Goal: Communication & Community: Answer question/provide support

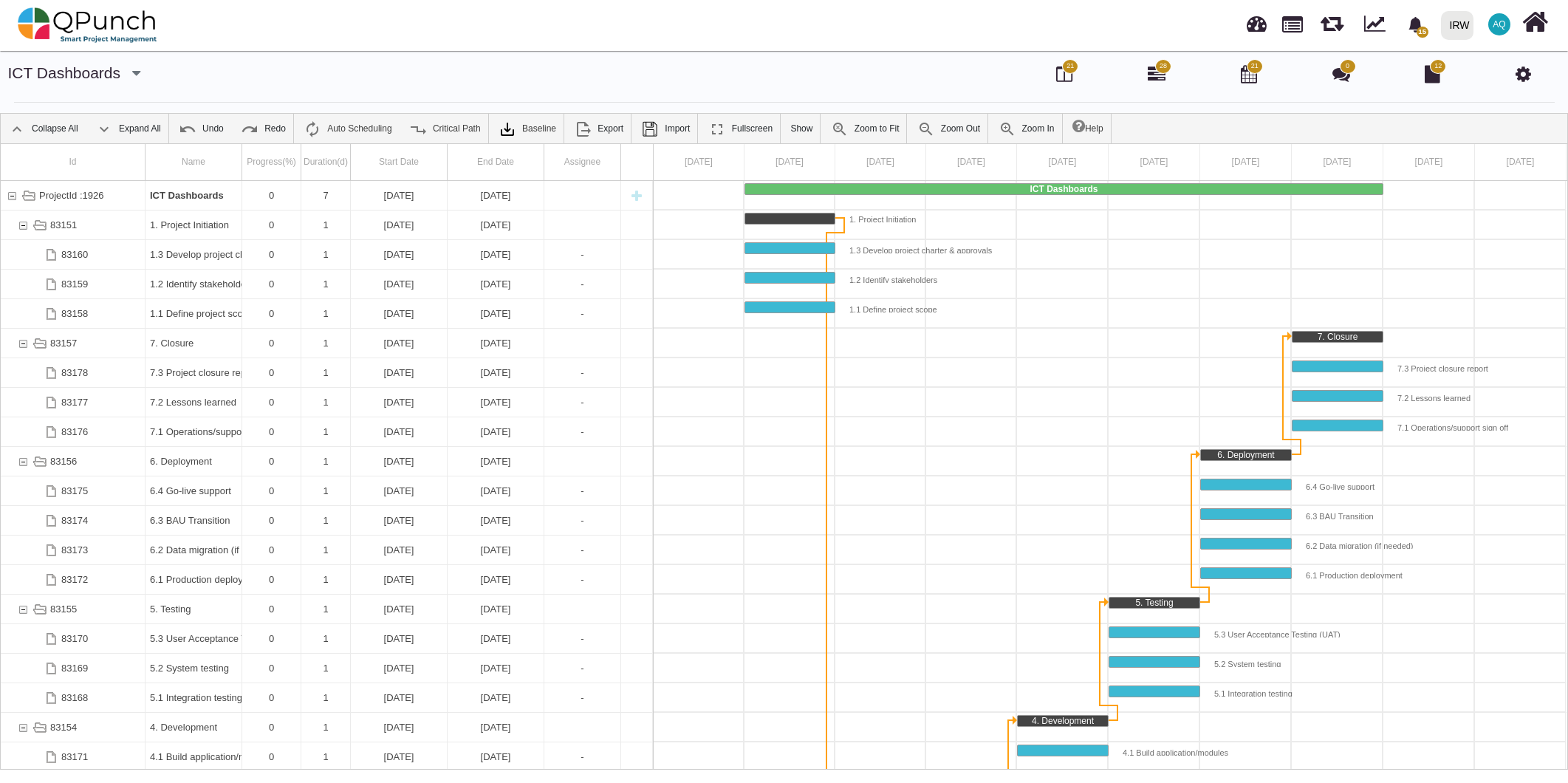
scroll to position [47, 0]
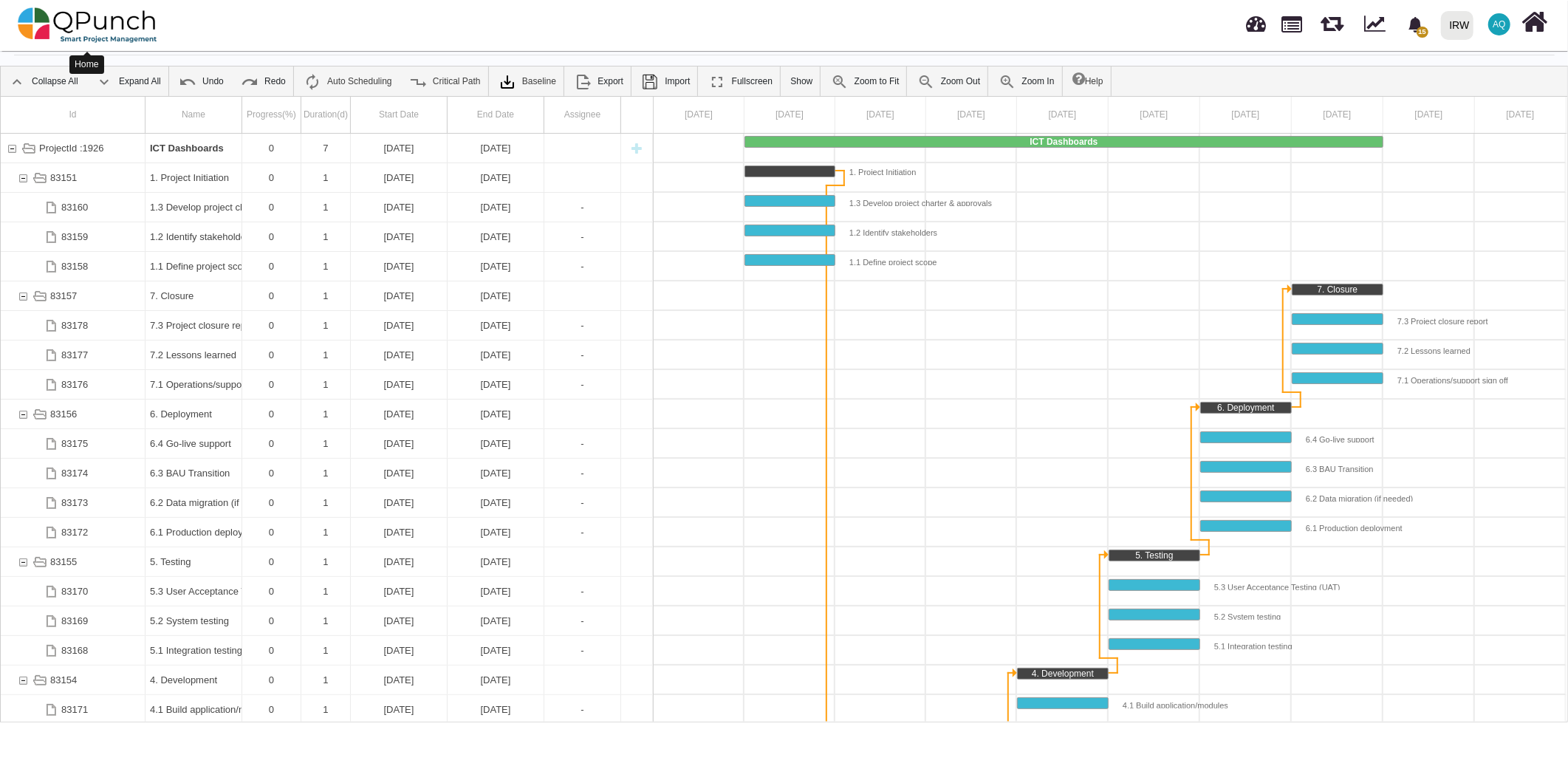
click at [121, 33] on img at bounding box center [88, 24] width 139 height 44
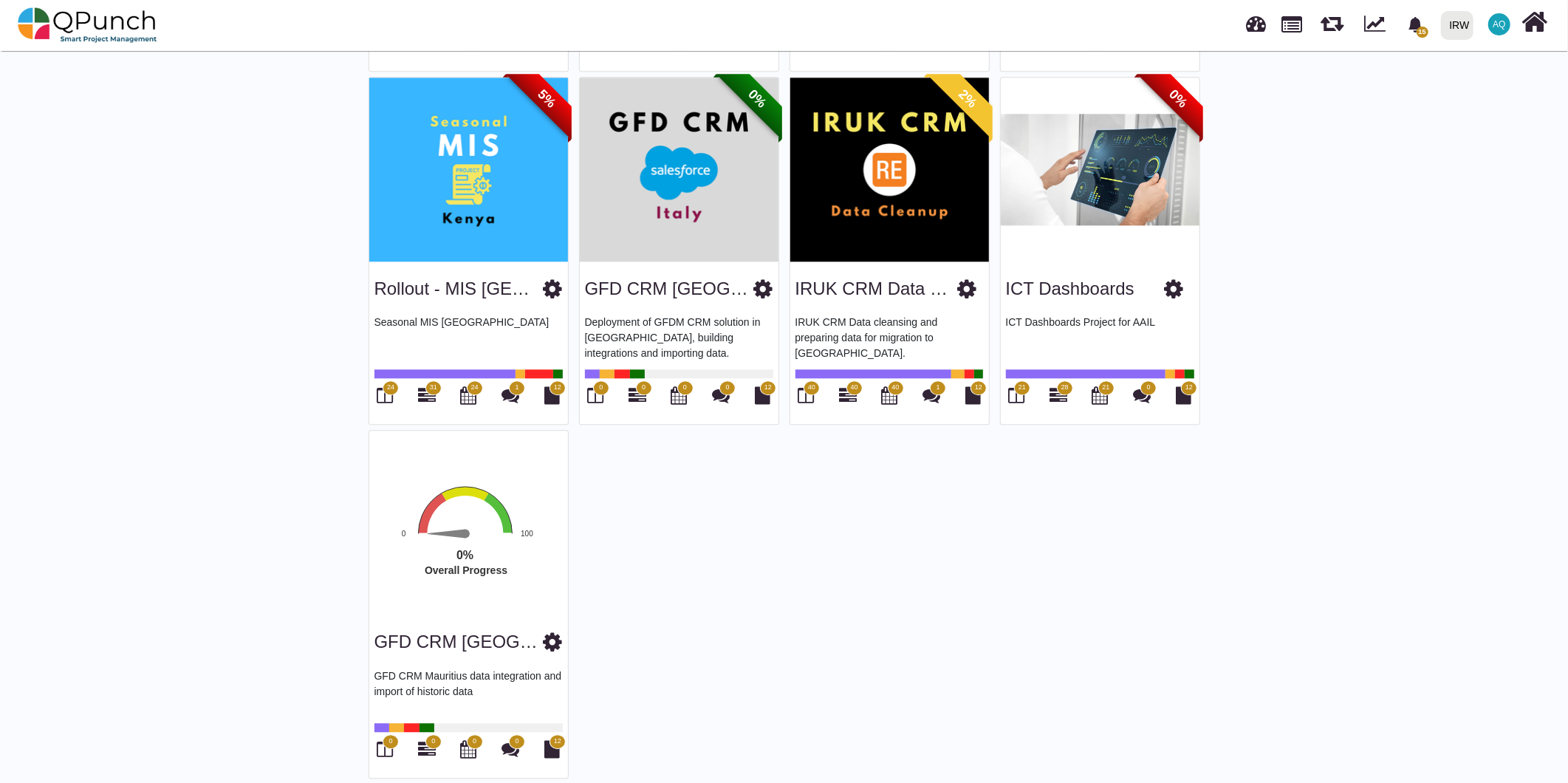
scroll to position [2905, 0]
click at [1179, 279] on icon at bounding box center [1174, 288] width 19 height 23
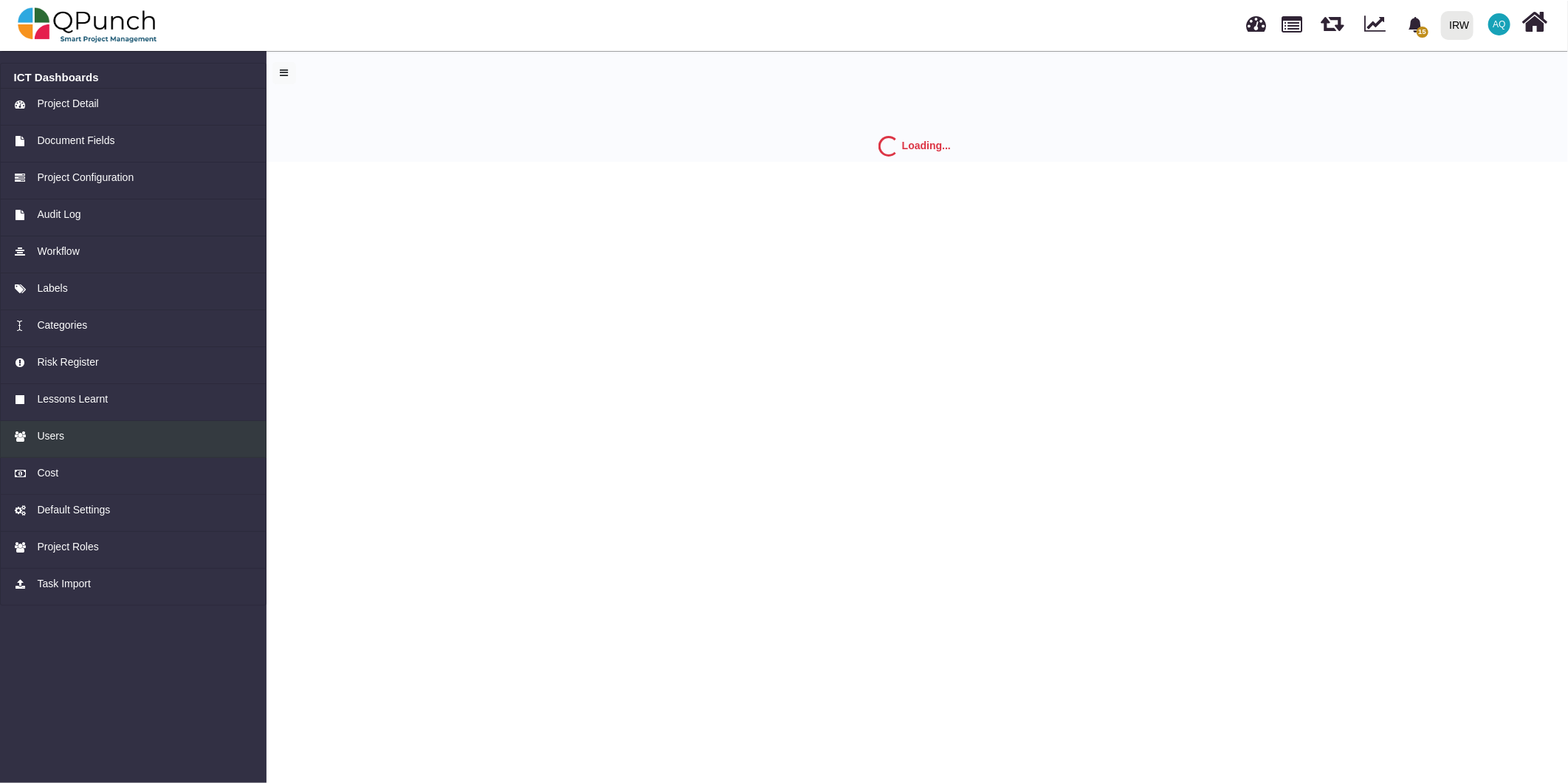
click at [112, 432] on div "Users" at bounding box center [134, 436] width 239 height 15
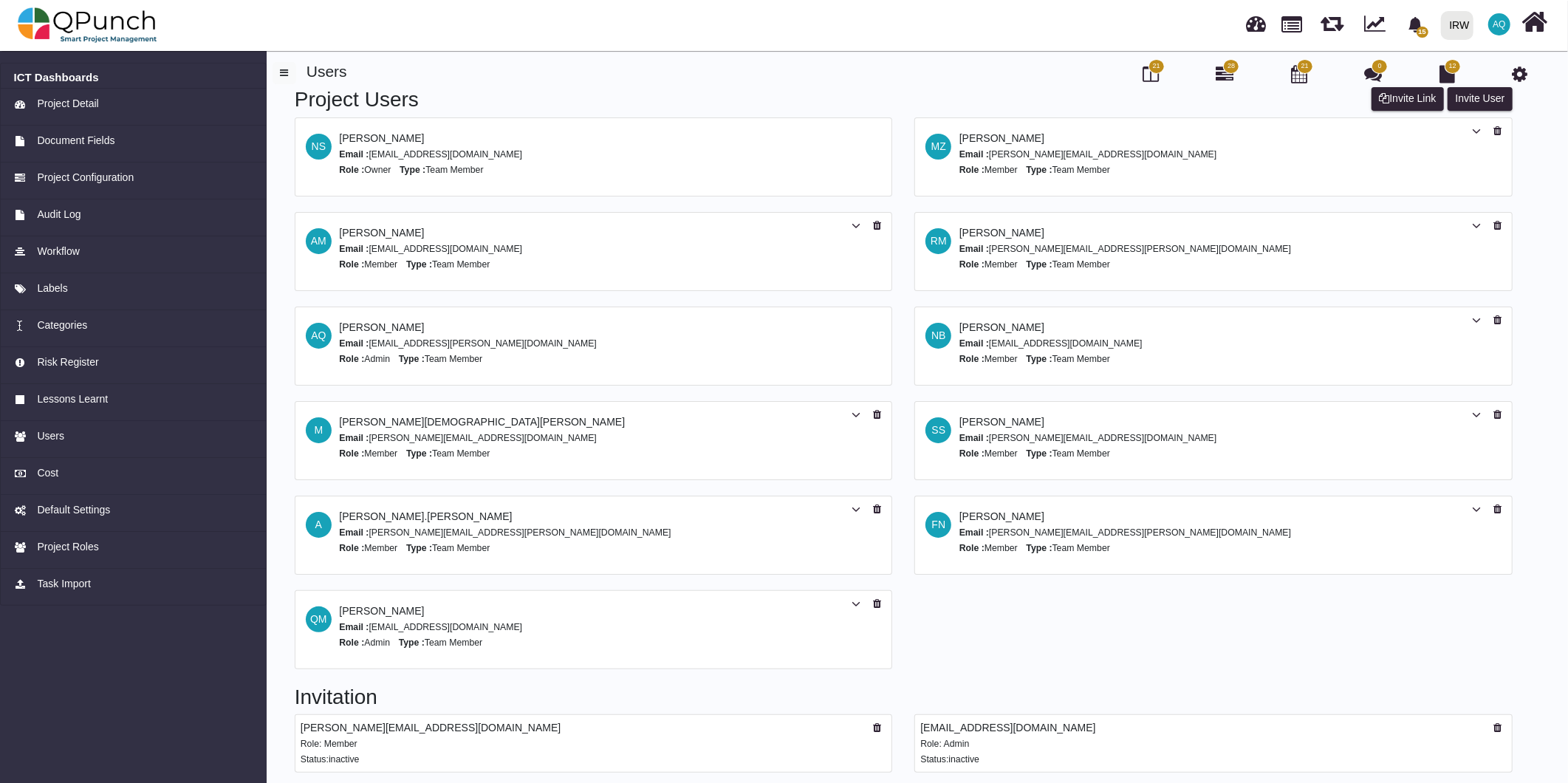
click at [969, 644] on div "Project Users Invite User Invite Link NS Nadeem Sheikh Email : nadeem.sheikh@ir…" at bounding box center [903, 385] width 1262 height 597
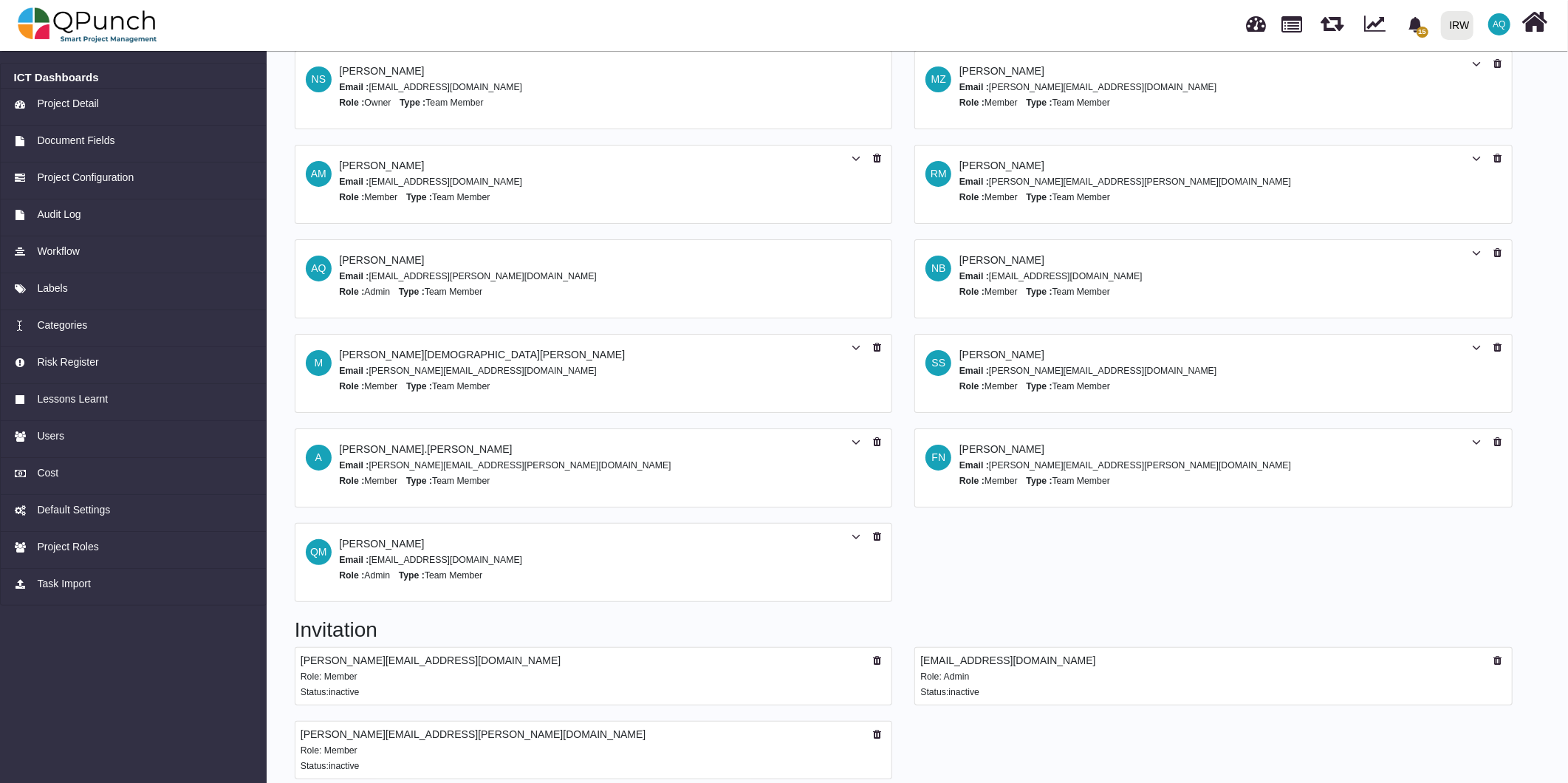
scroll to position [78, 0]
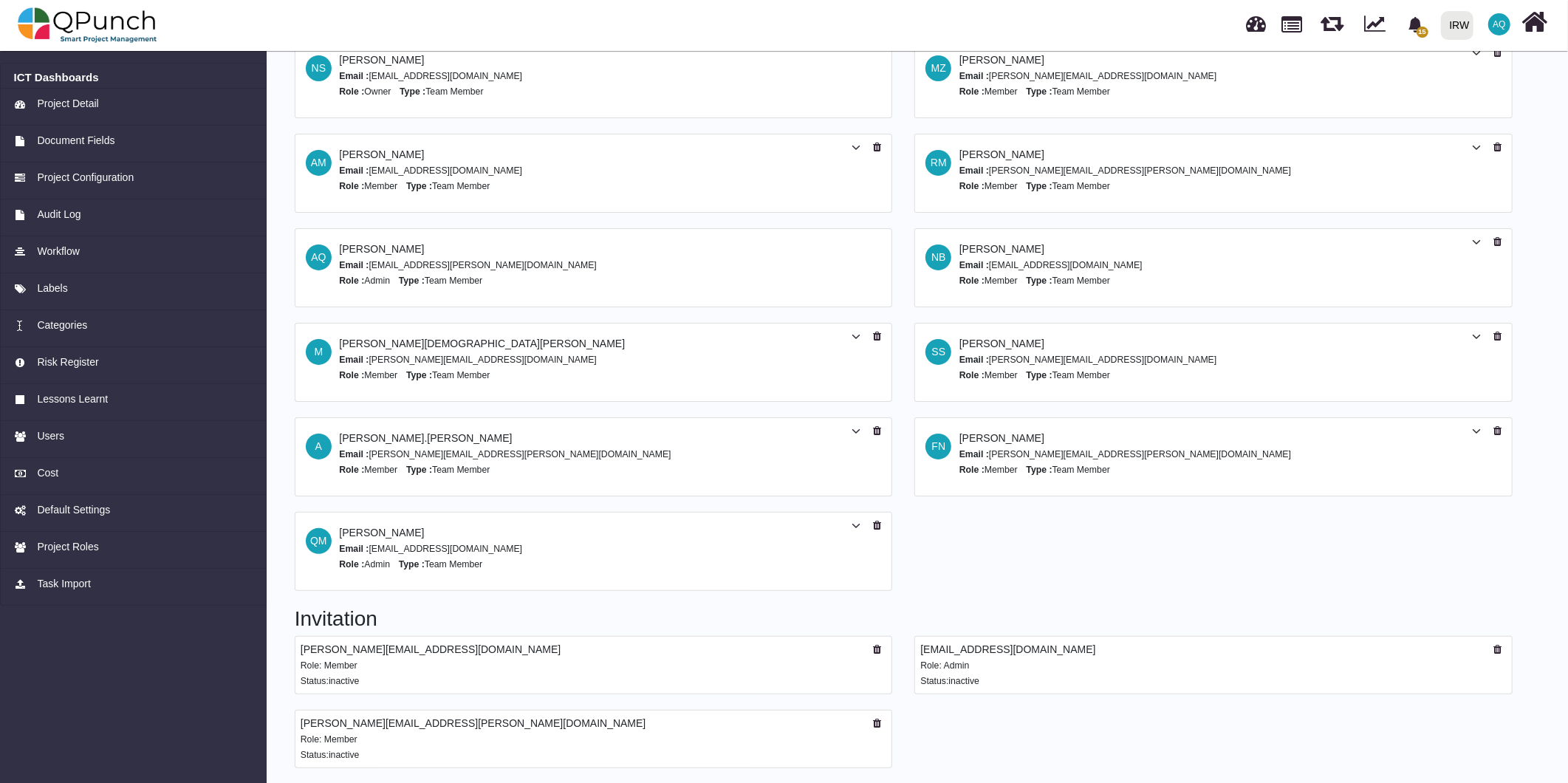
click at [1118, 541] on div "Project Users Invite User Invite Link NS Nadeem Sheikh Email : nadeem.sheikh@ir…" at bounding box center [903, 307] width 1262 height 597
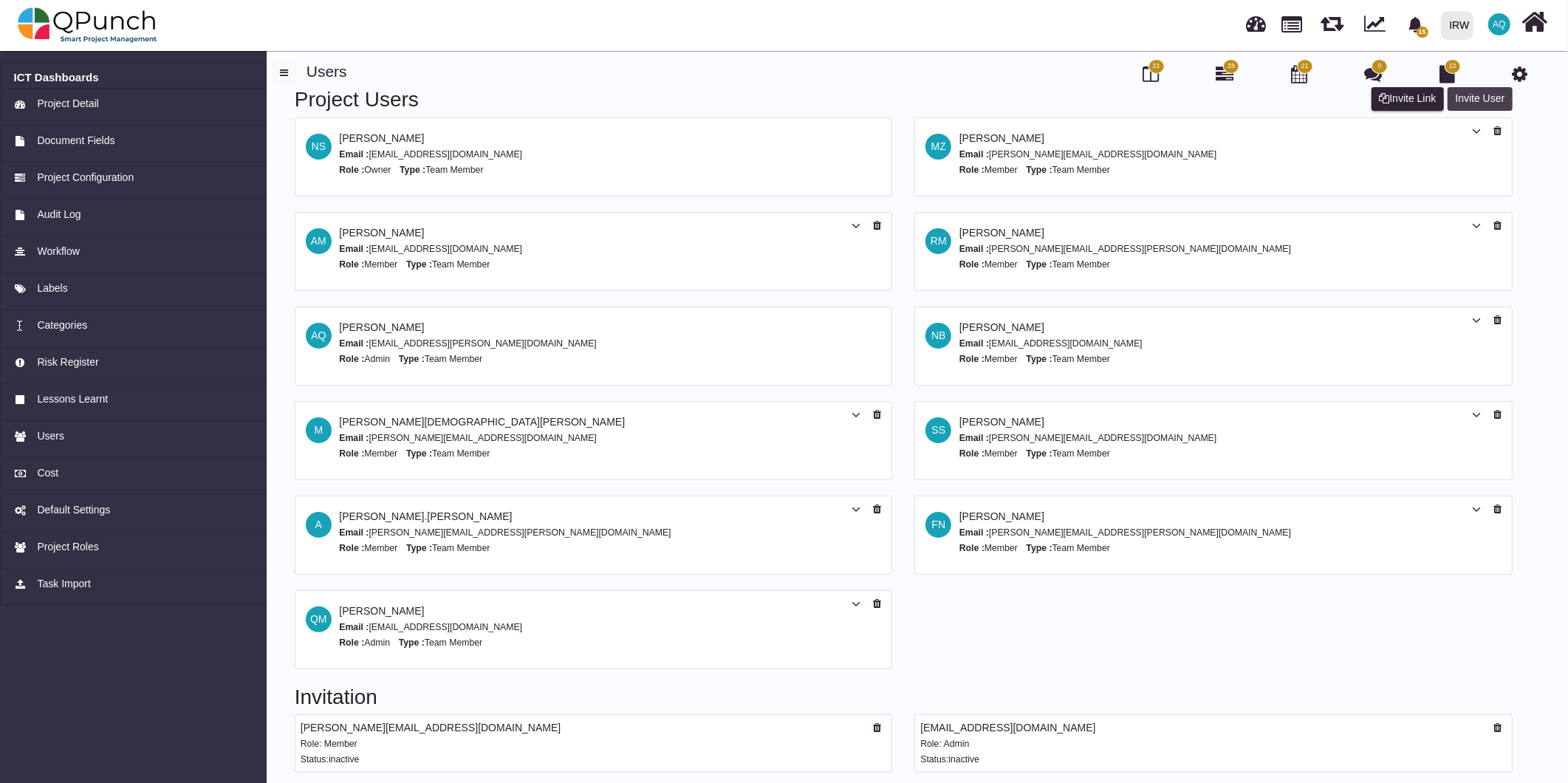
click at [1487, 97] on button "Invite User" at bounding box center [1479, 98] width 65 height 24
select select "*"
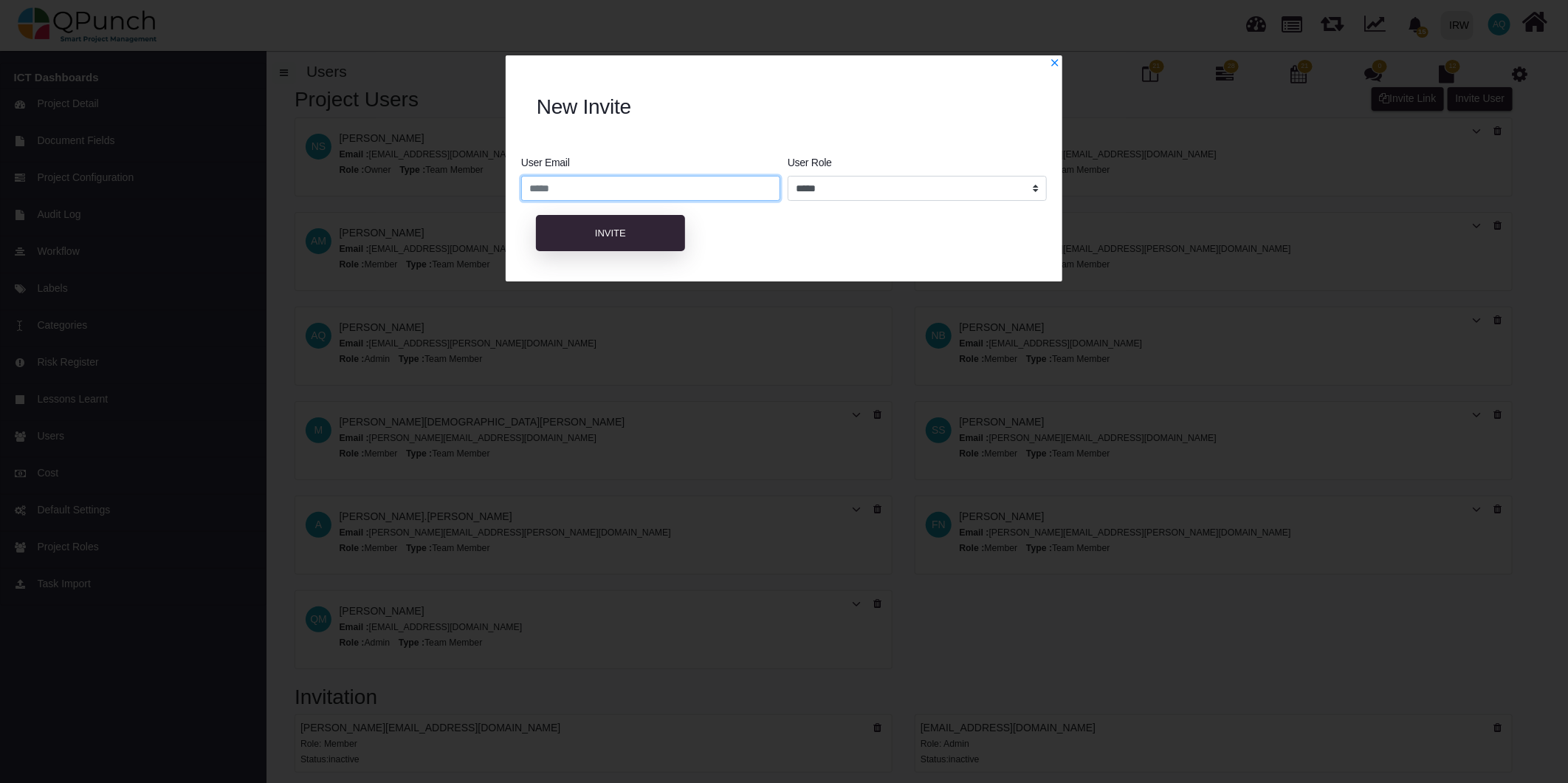
click at [725, 190] on input "email" at bounding box center [650, 188] width 259 height 25
paste input "**********"
type input "**********"
click at [622, 238] on span "Invite" at bounding box center [610, 233] width 31 height 11
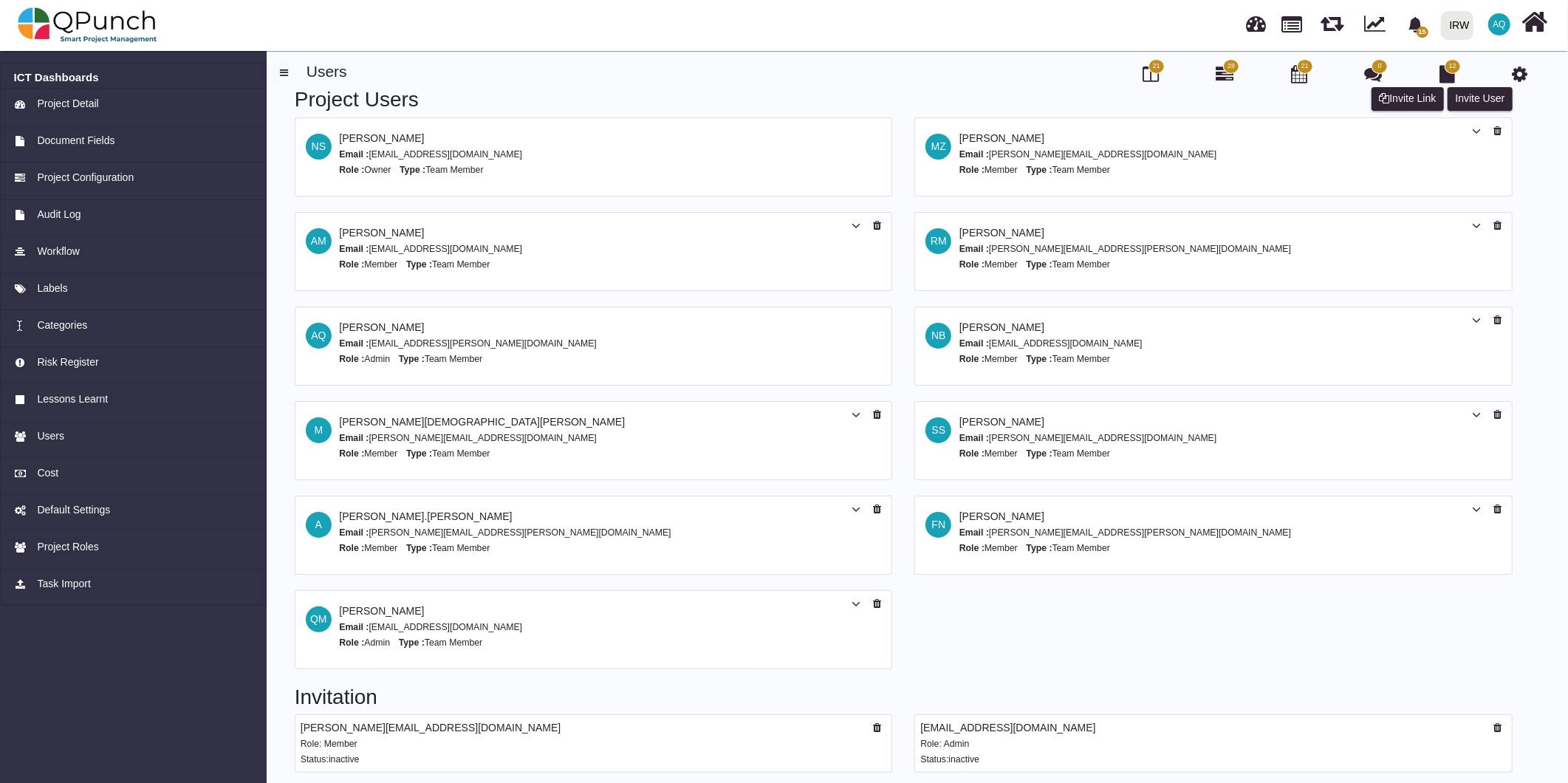
click at [1069, 611] on div "Project Users Invite User Invite Link NS Nadeem Sheikh Email : nadeem.sheikh@ir…" at bounding box center [903, 385] width 1262 height 597
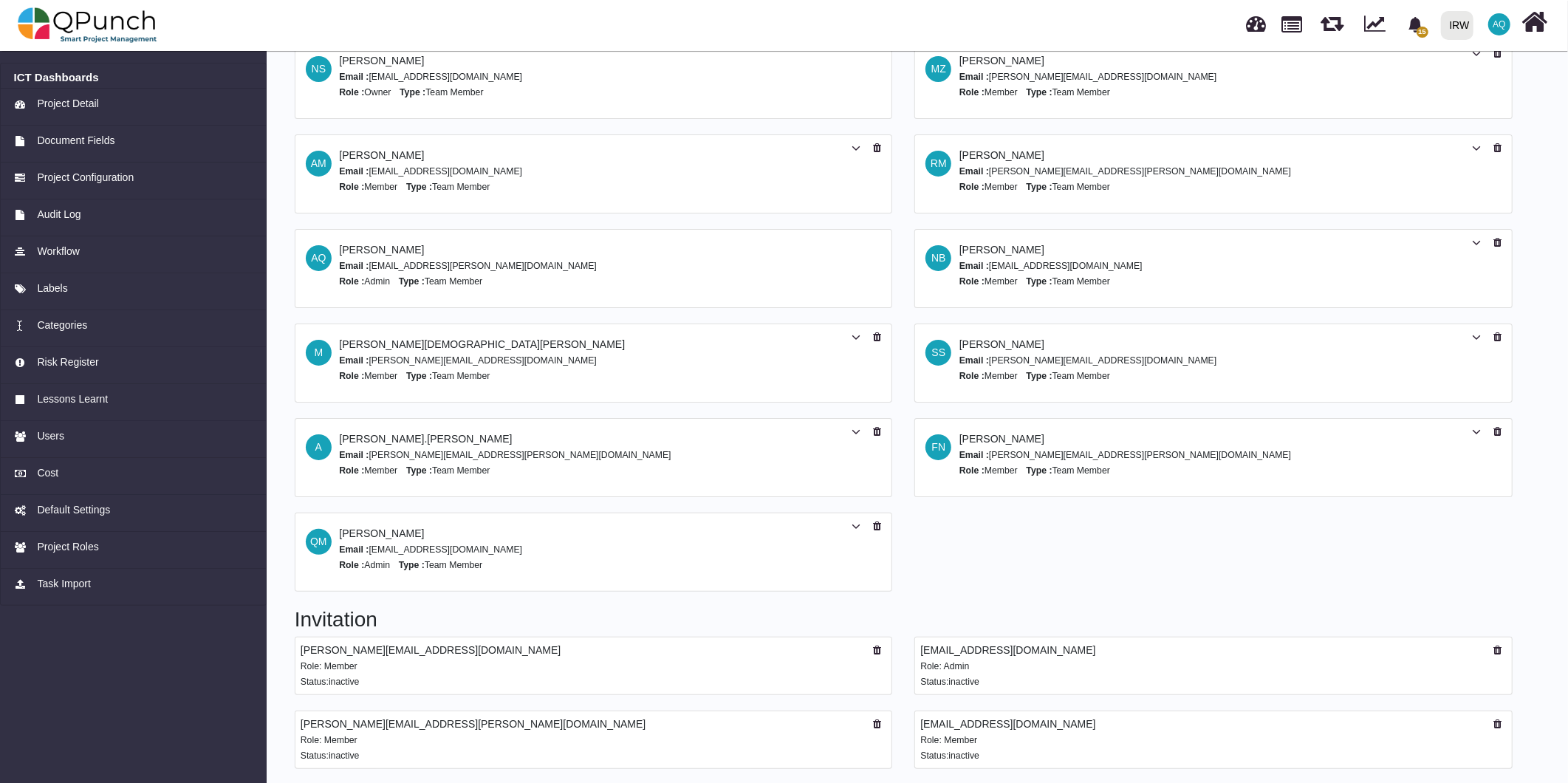
scroll to position [78, 0]
click at [82, 96] on span "Project Detail" at bounding box center [67, 104] width 61 height 15
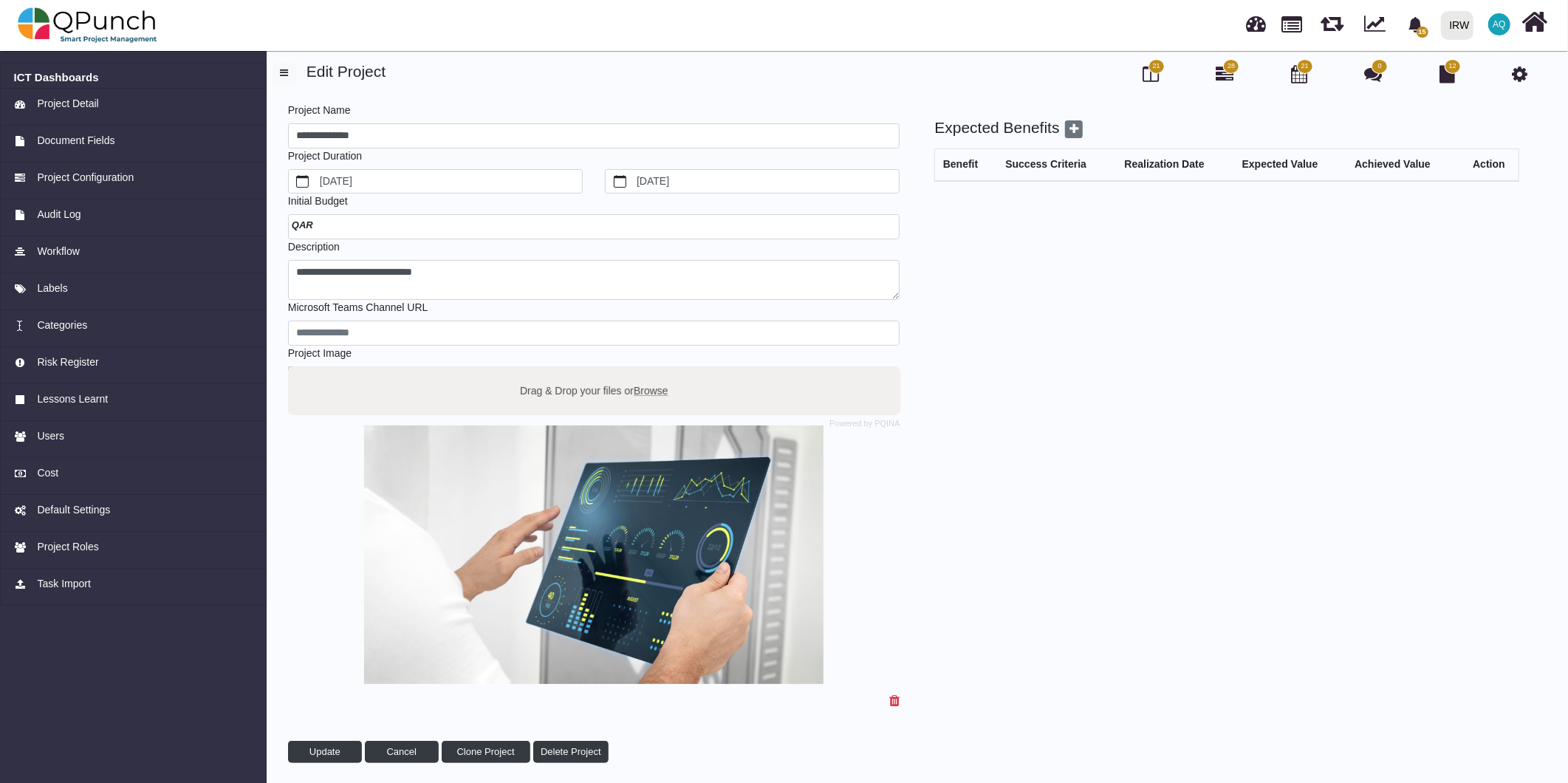
click at [1230, 73] on icon at bounding box center [1224, 73] width 18 height 18
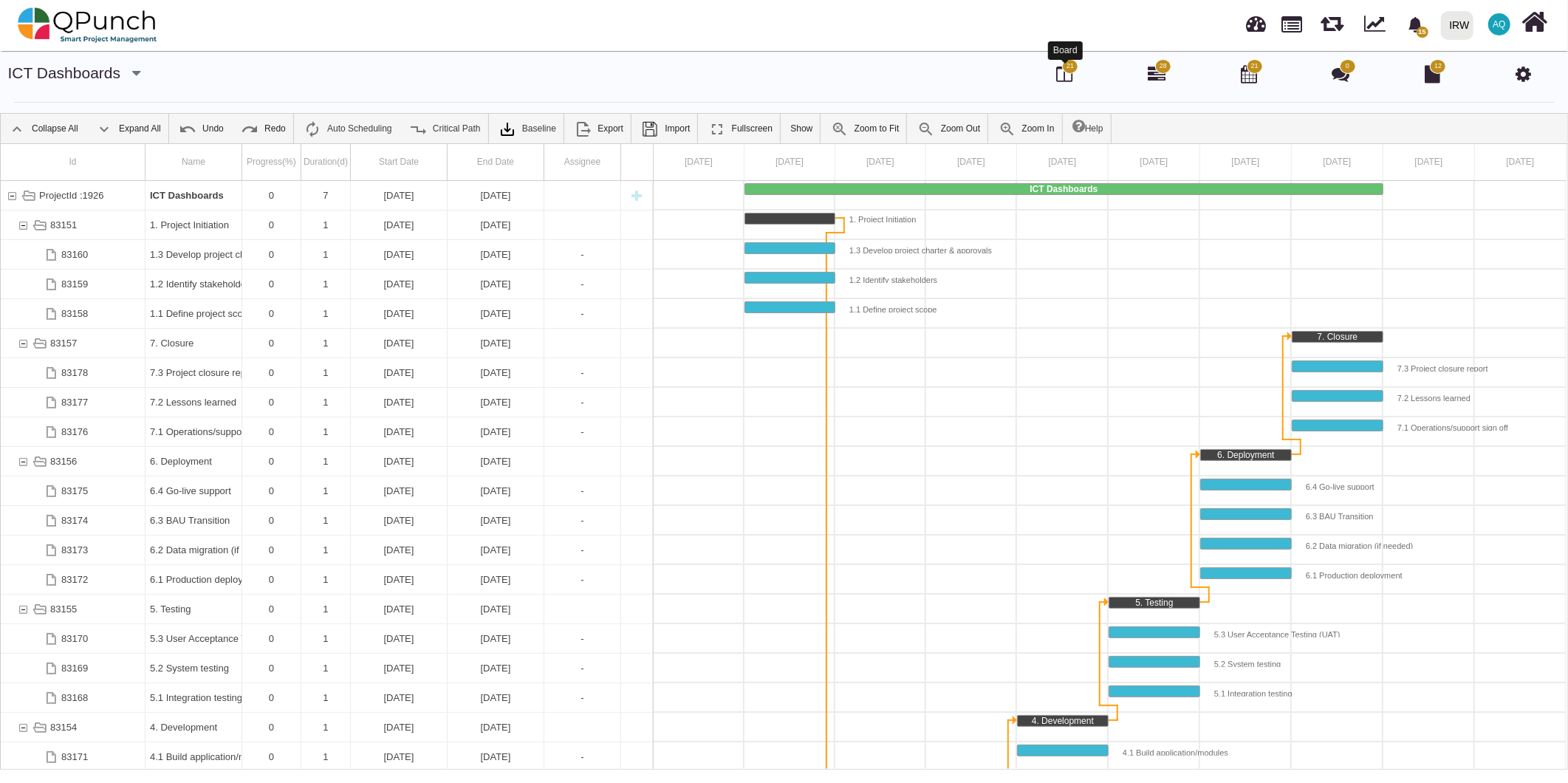
click at [1062, 80] on icon at bounding box center [1064, 73] width 16 height 18
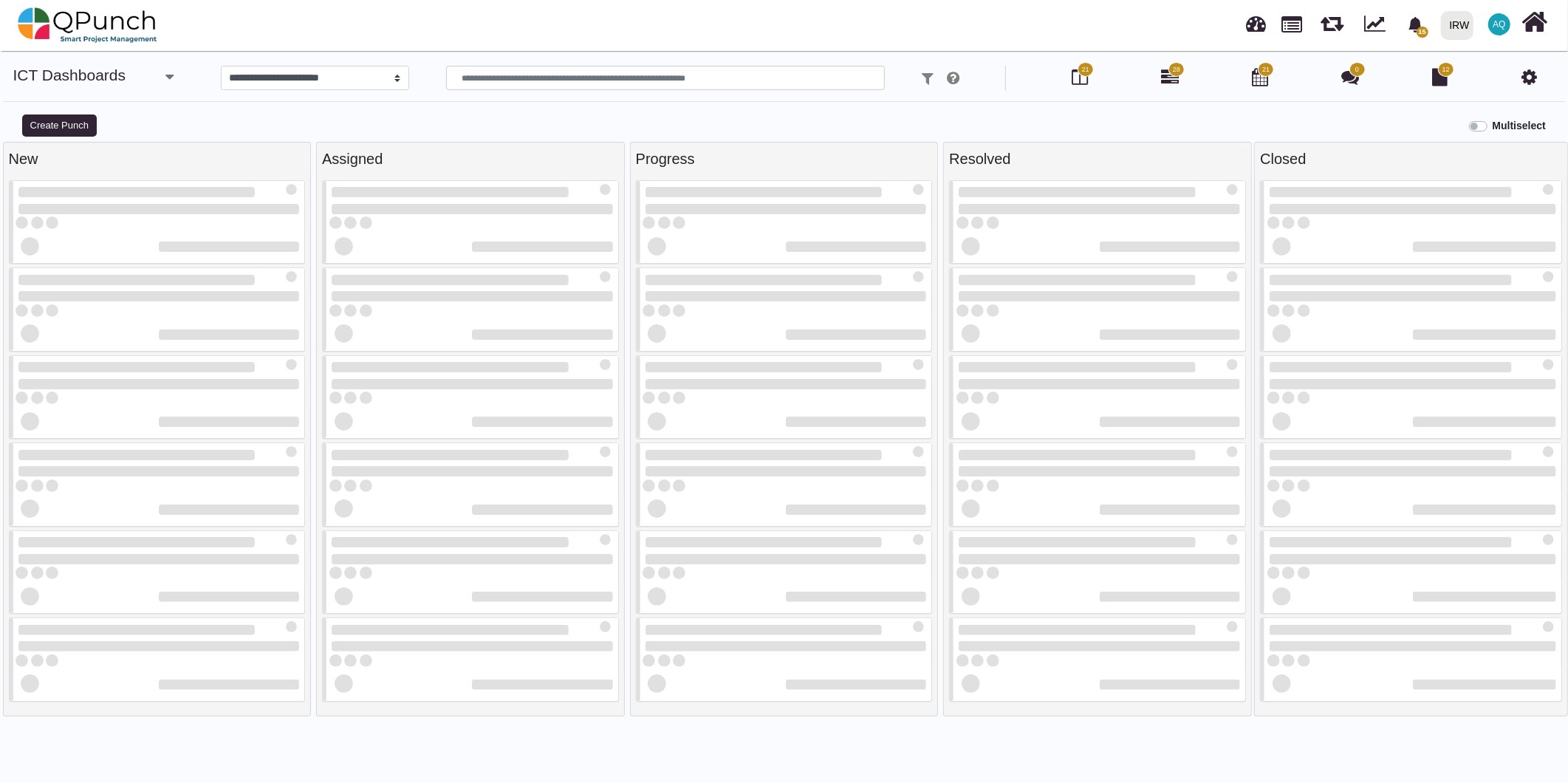
select select
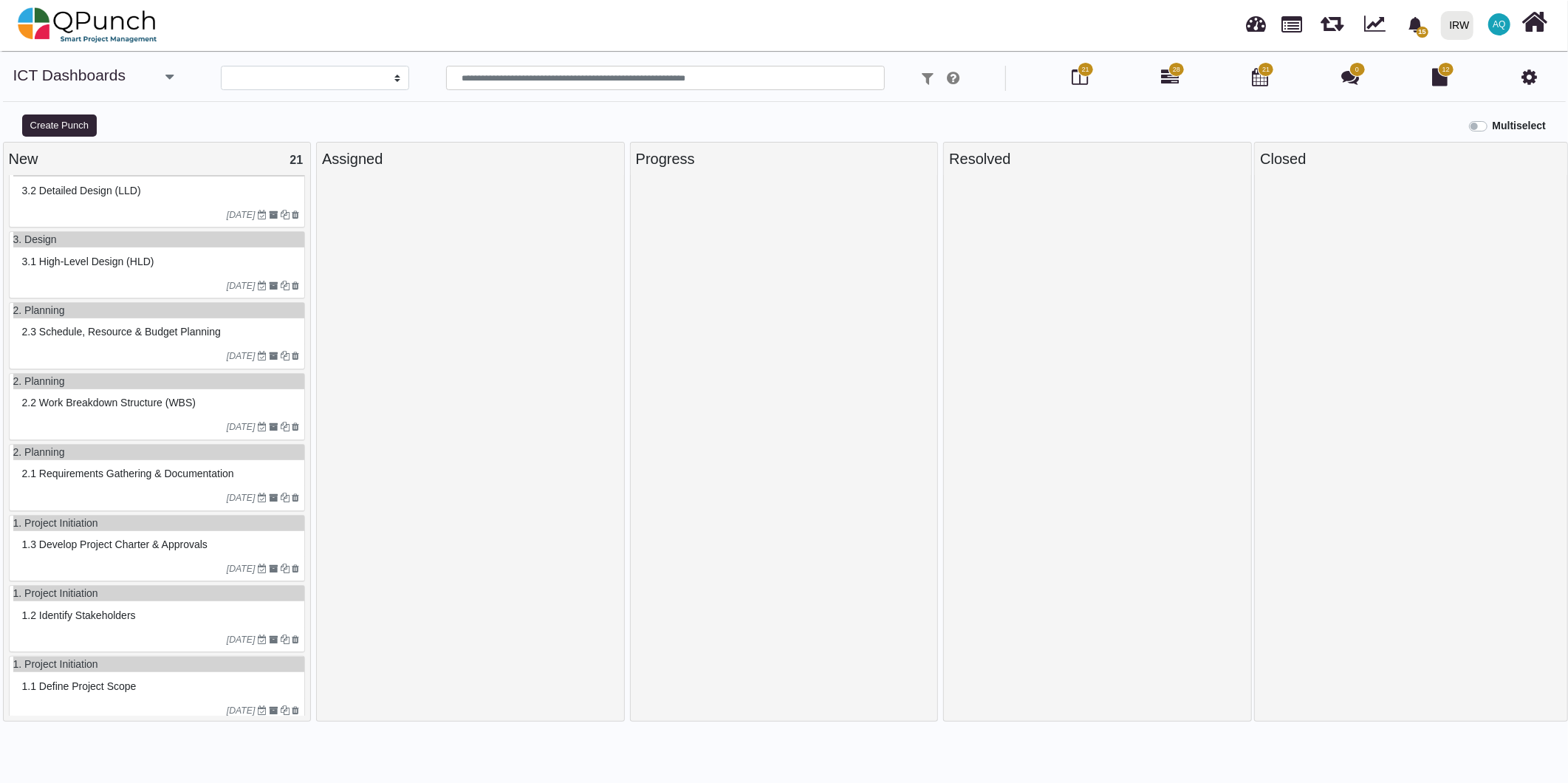
scroll to position [958, 0]
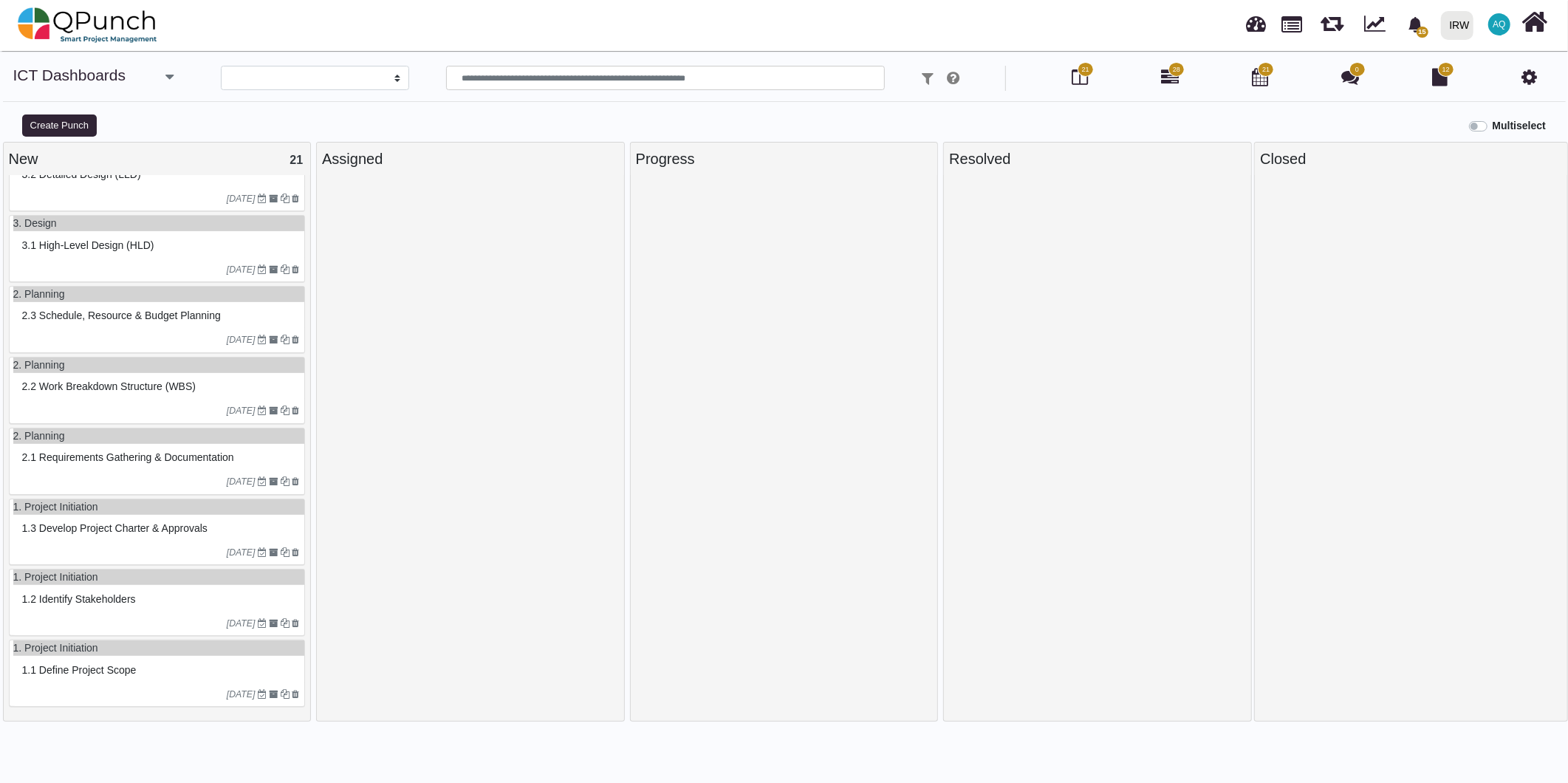
click at [169, 534] on div "1.3 Develop project charter & approvals" at bounding box center [159, 529] width 282 height 23
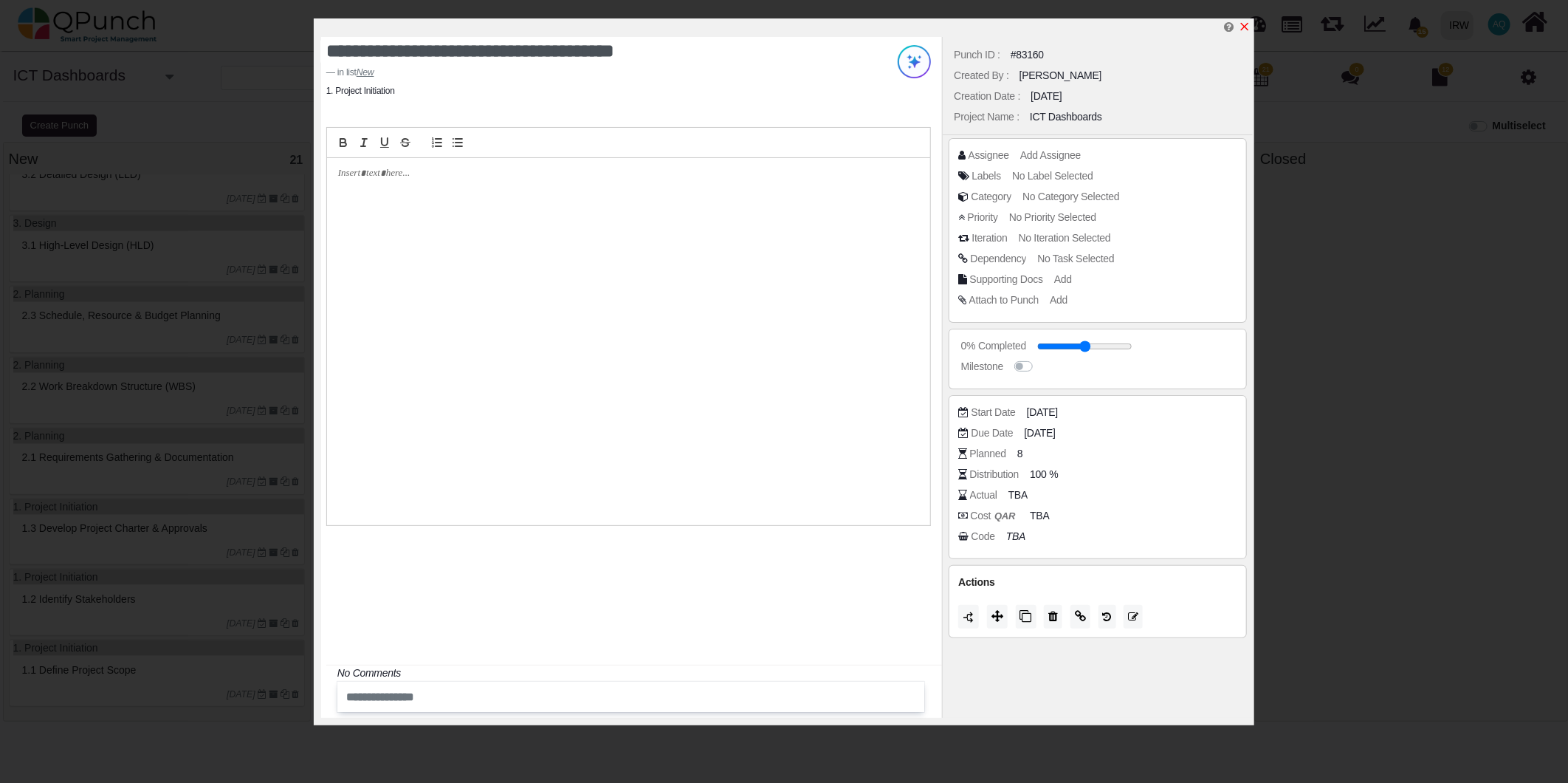
click at [1241, 29] on icon "x" at bounding box center [1244, 26] width 12 height 12
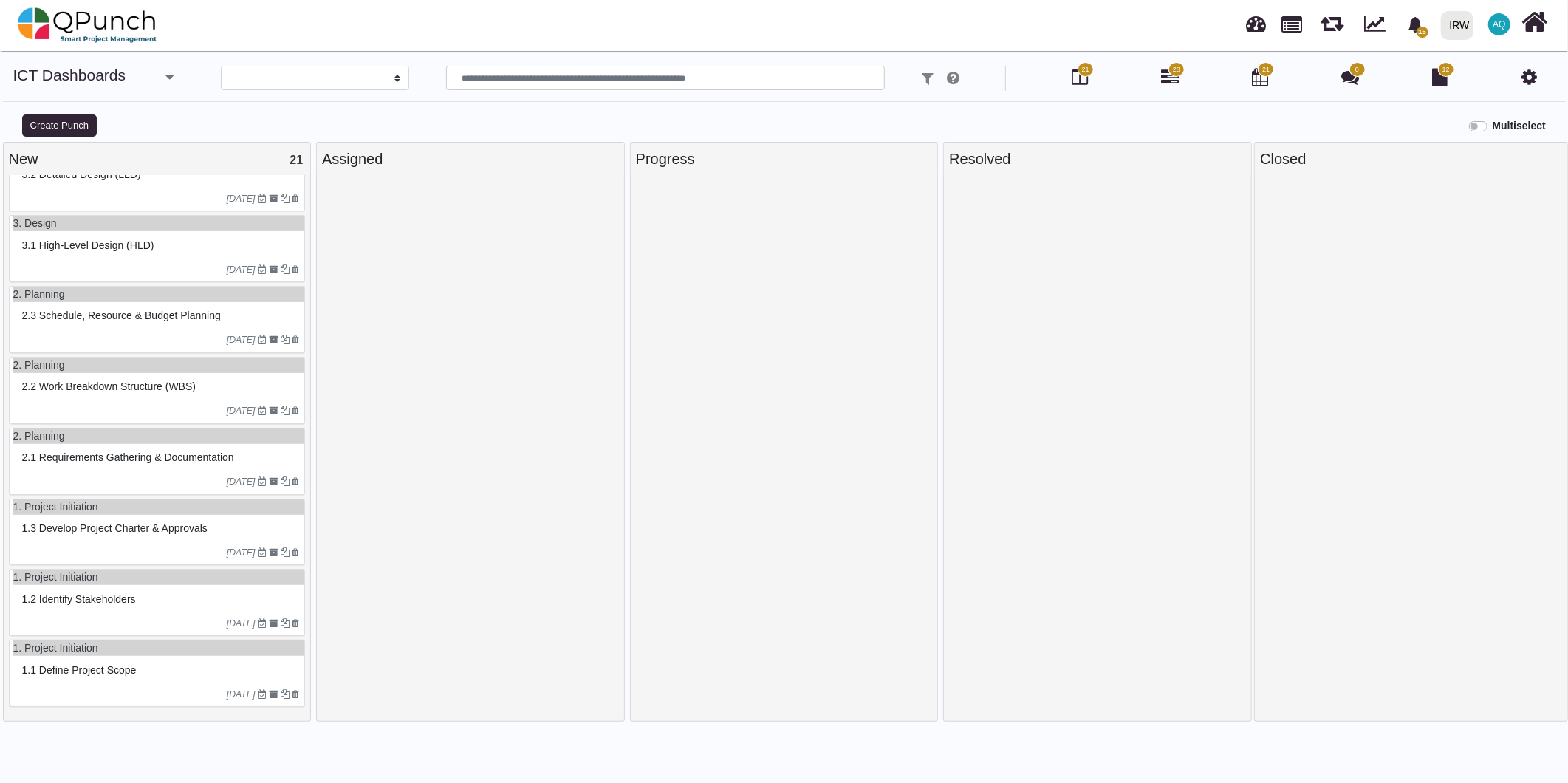
click at [1538, 73] on div at bounding box center [1528, 78] width 21 height 25
click at [1525, 76] on icon at bounding box center [1528, 76] width 15 height 18
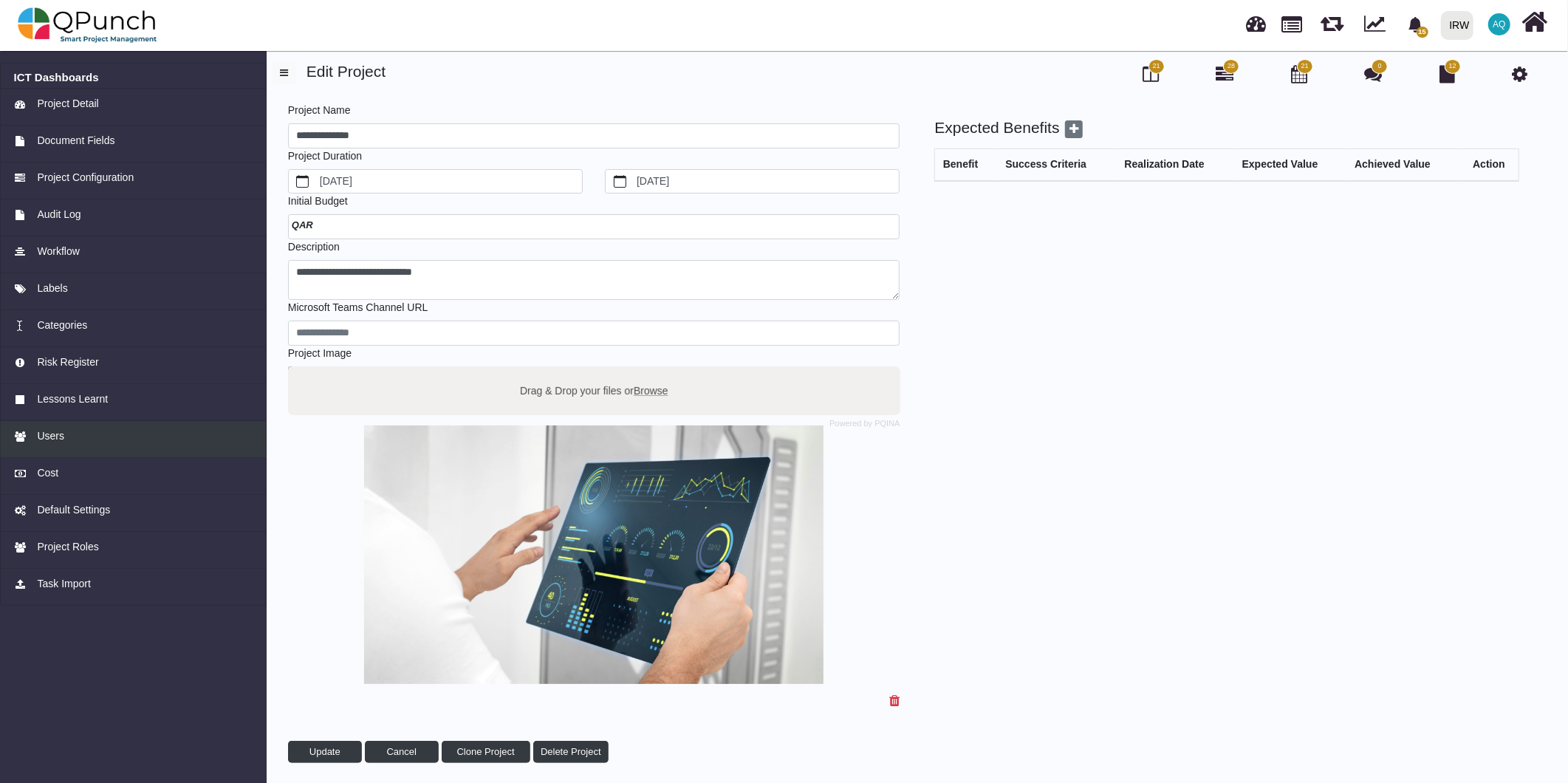
click at [84, 433] on div "Users" at bounding box center [134, 436] width 239 height 15
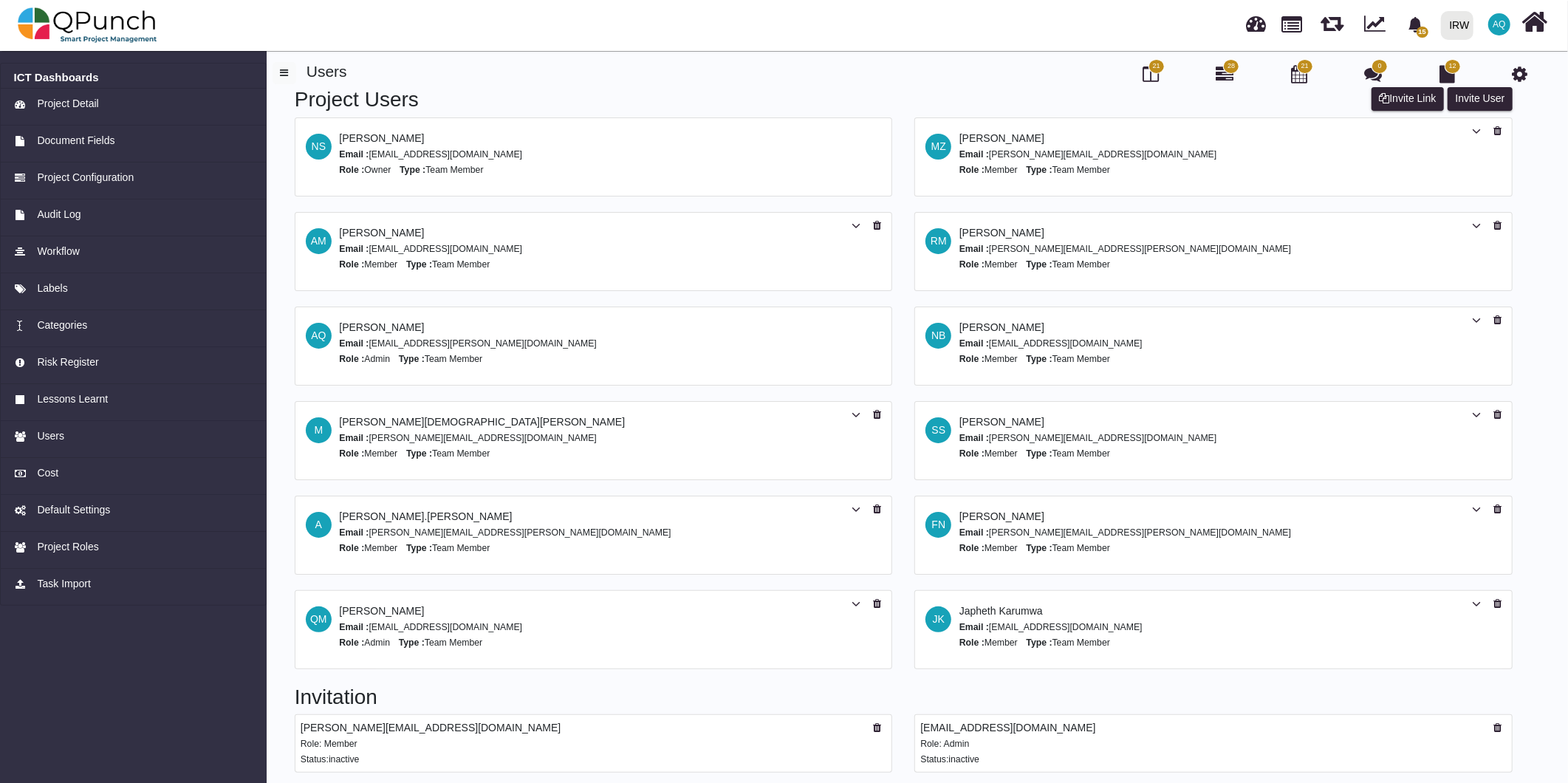
click at [1552, 370] on div "Project Users Invite User Invite Link NS Nadeem Sheikh Email : nadeem.sheikh@ir…" at bounding box center [914, 474] width 1284 height 776
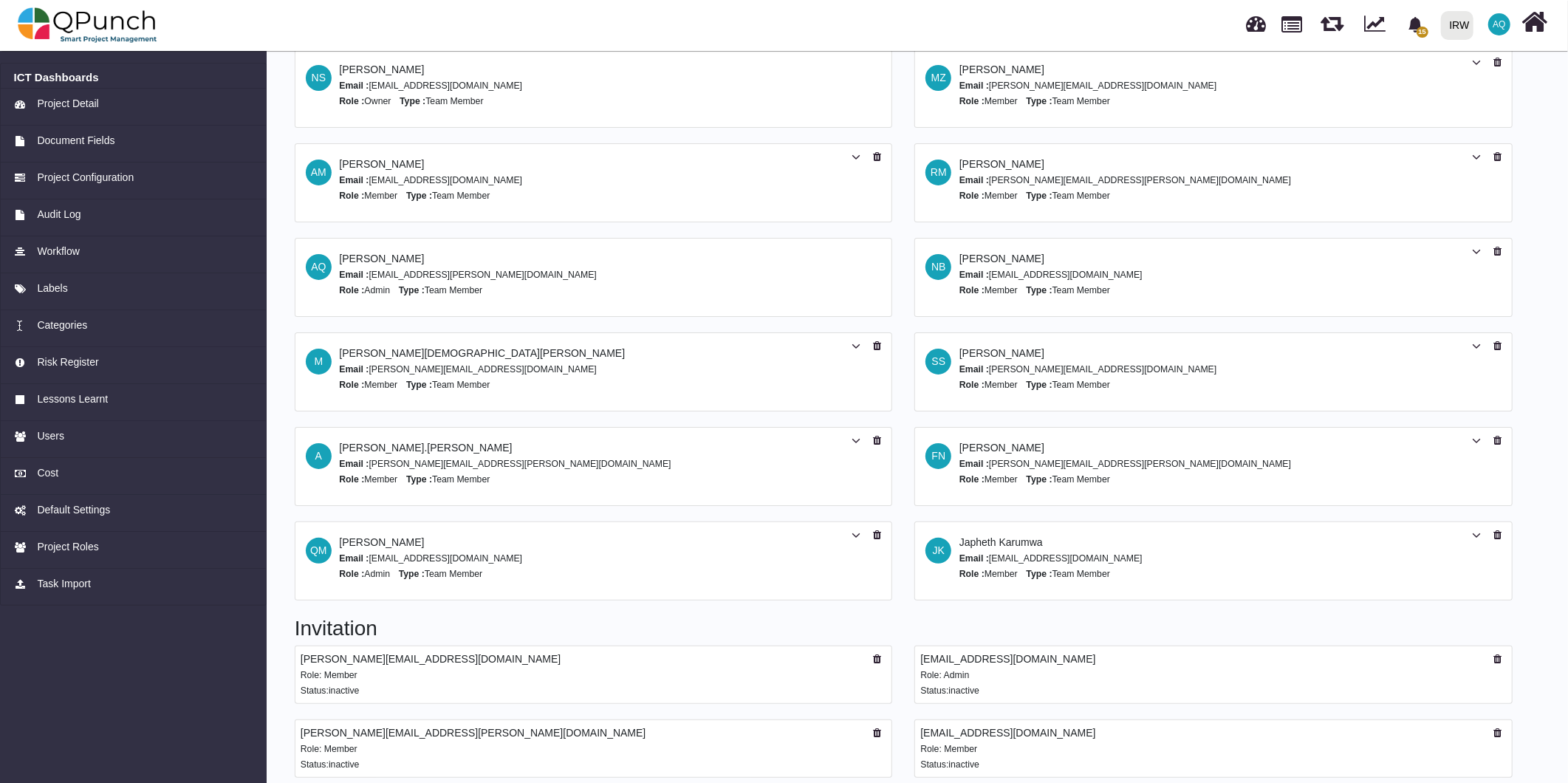
scroll to position [78, 0]
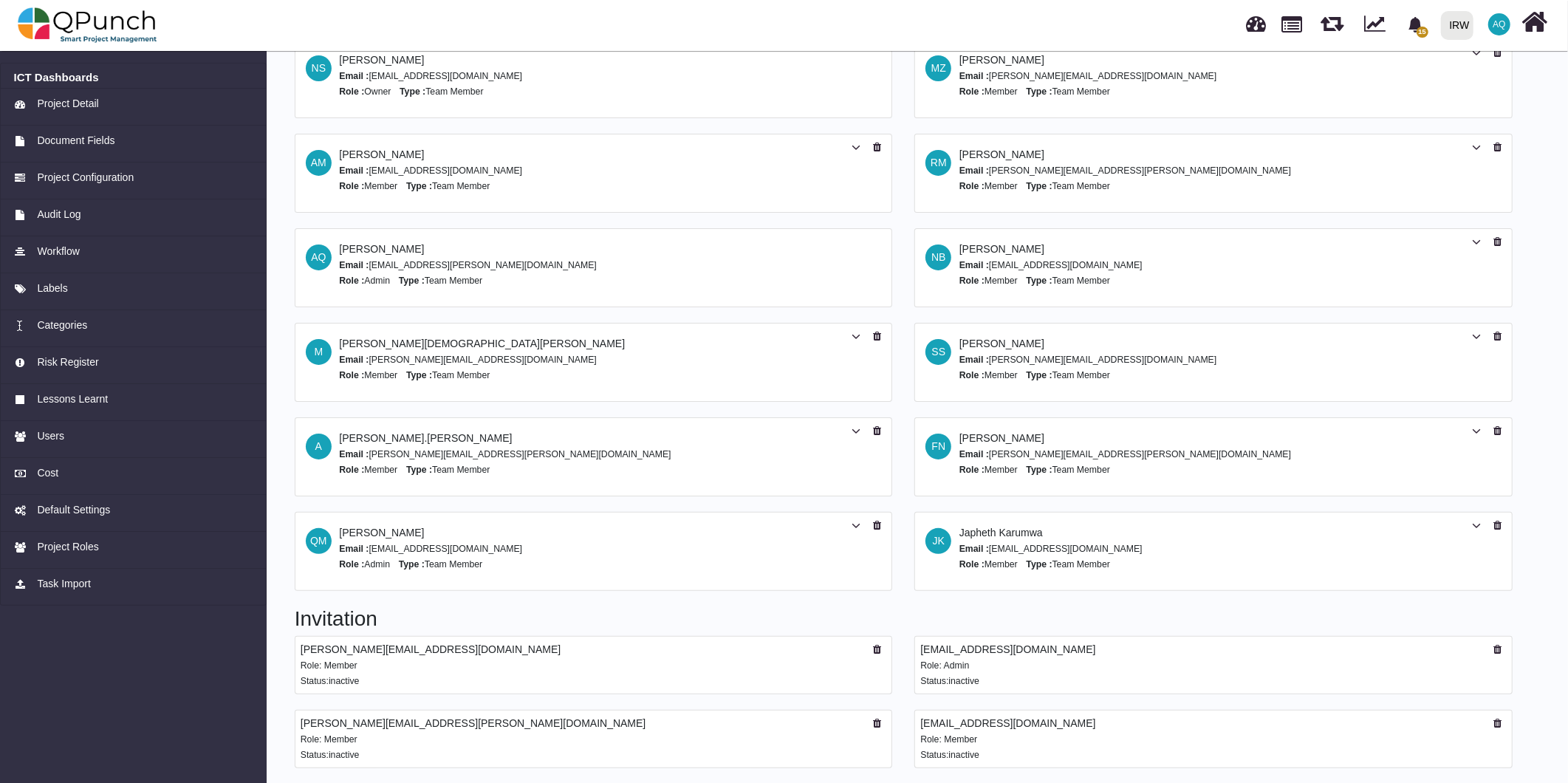
click at [1496, 726] on icon at bounding box center [1497, 723] width 8 height 10
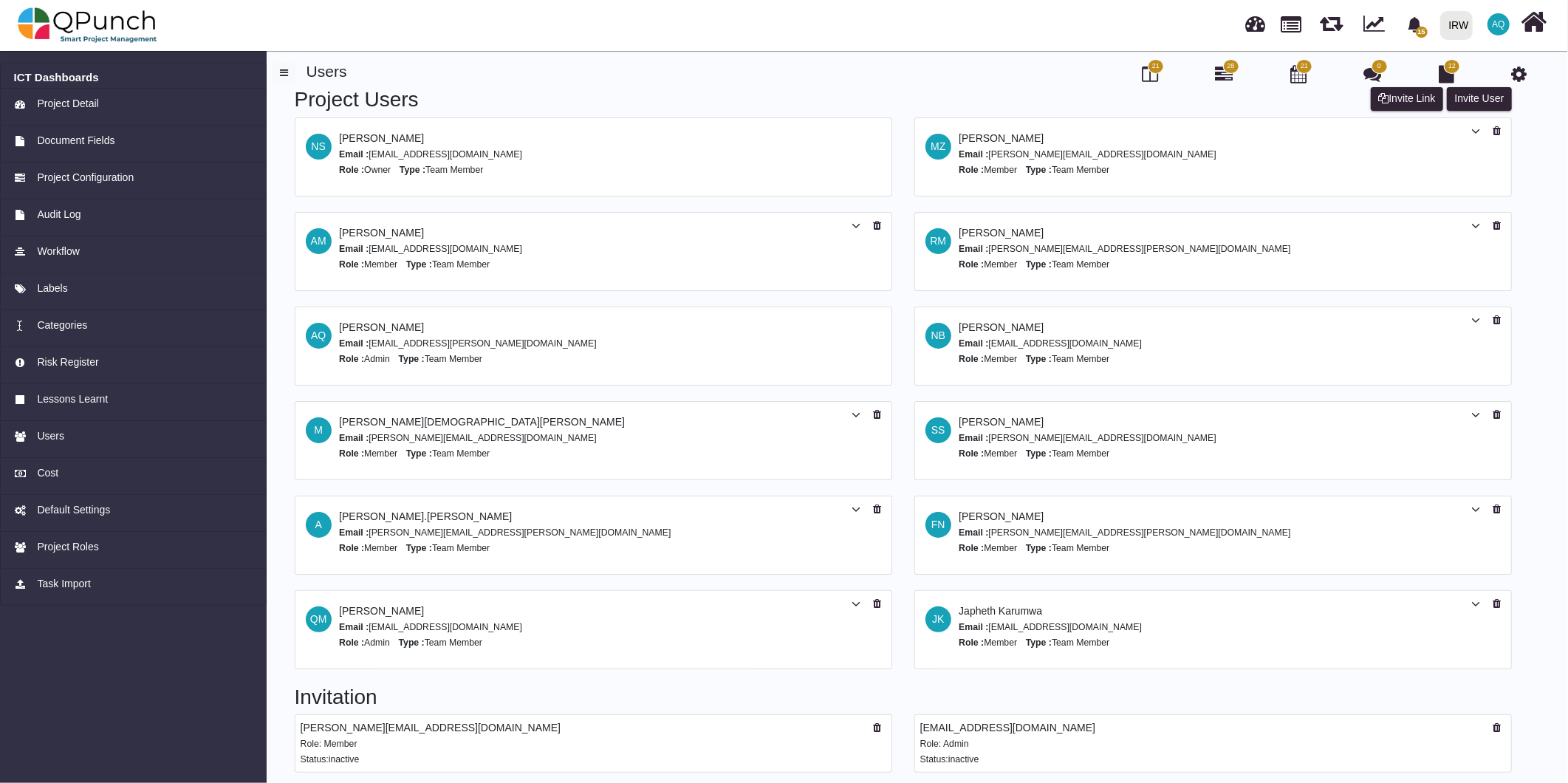
scroll to position [0, 0]
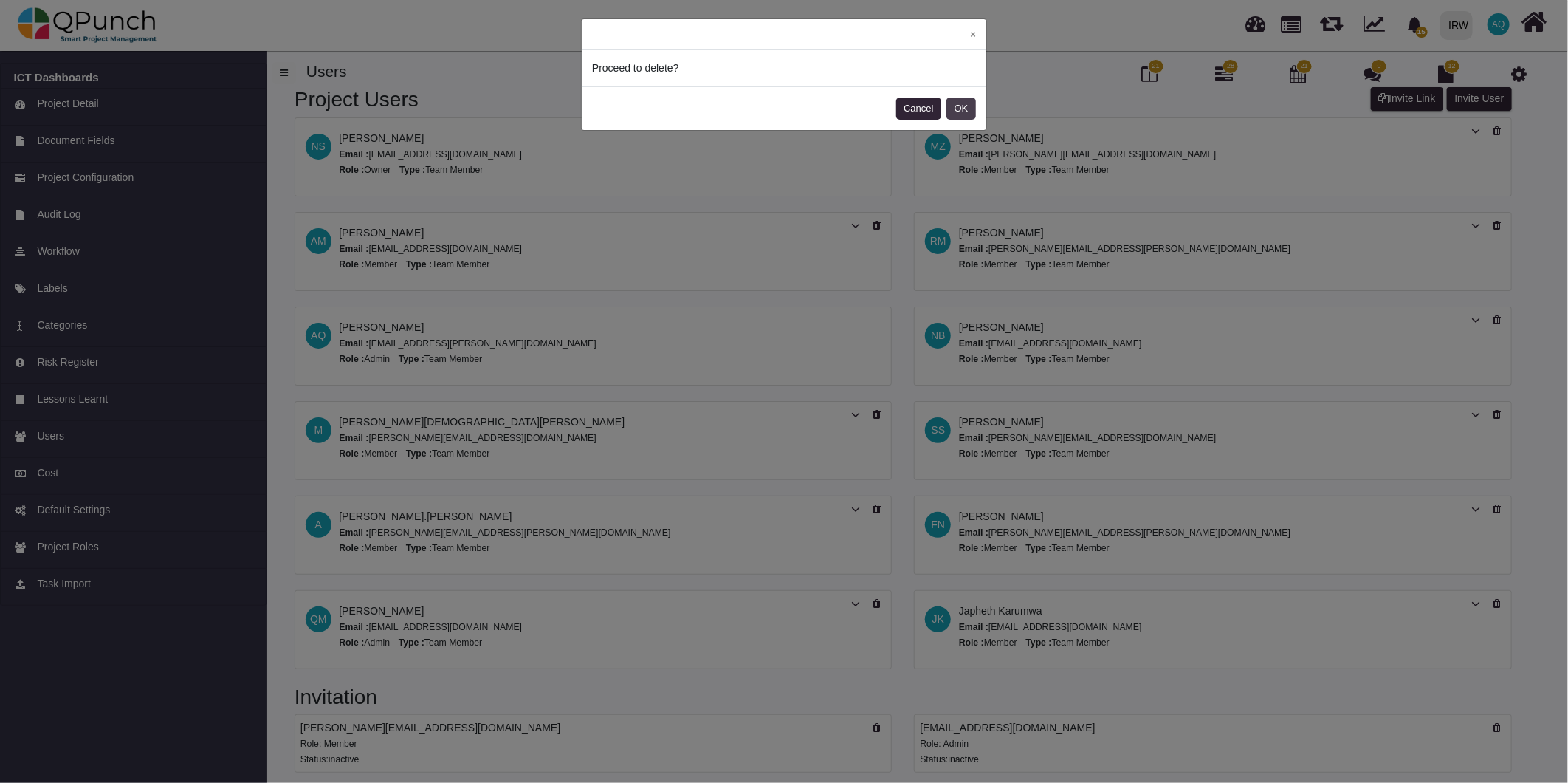
click at [963, 102] on button "OK" at bounding box center [961, 108] width 29 height 23
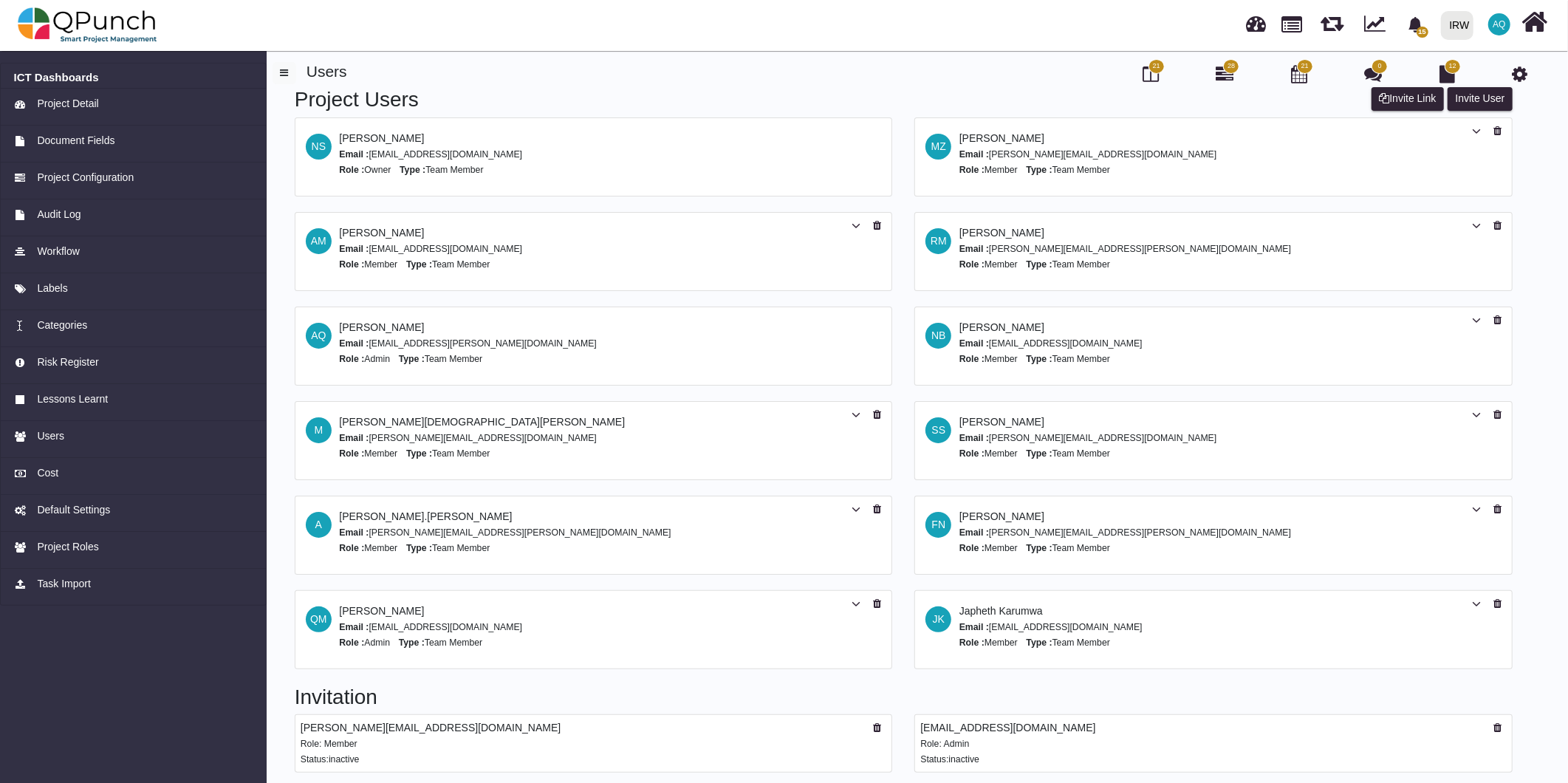
click at [1559, 619] on div "21 28 21 0 12 Users Project Users Invite User Invite Link NS Nadeem Sheikh Emai…" at bounding box center [914, 453] width 1306 height 815
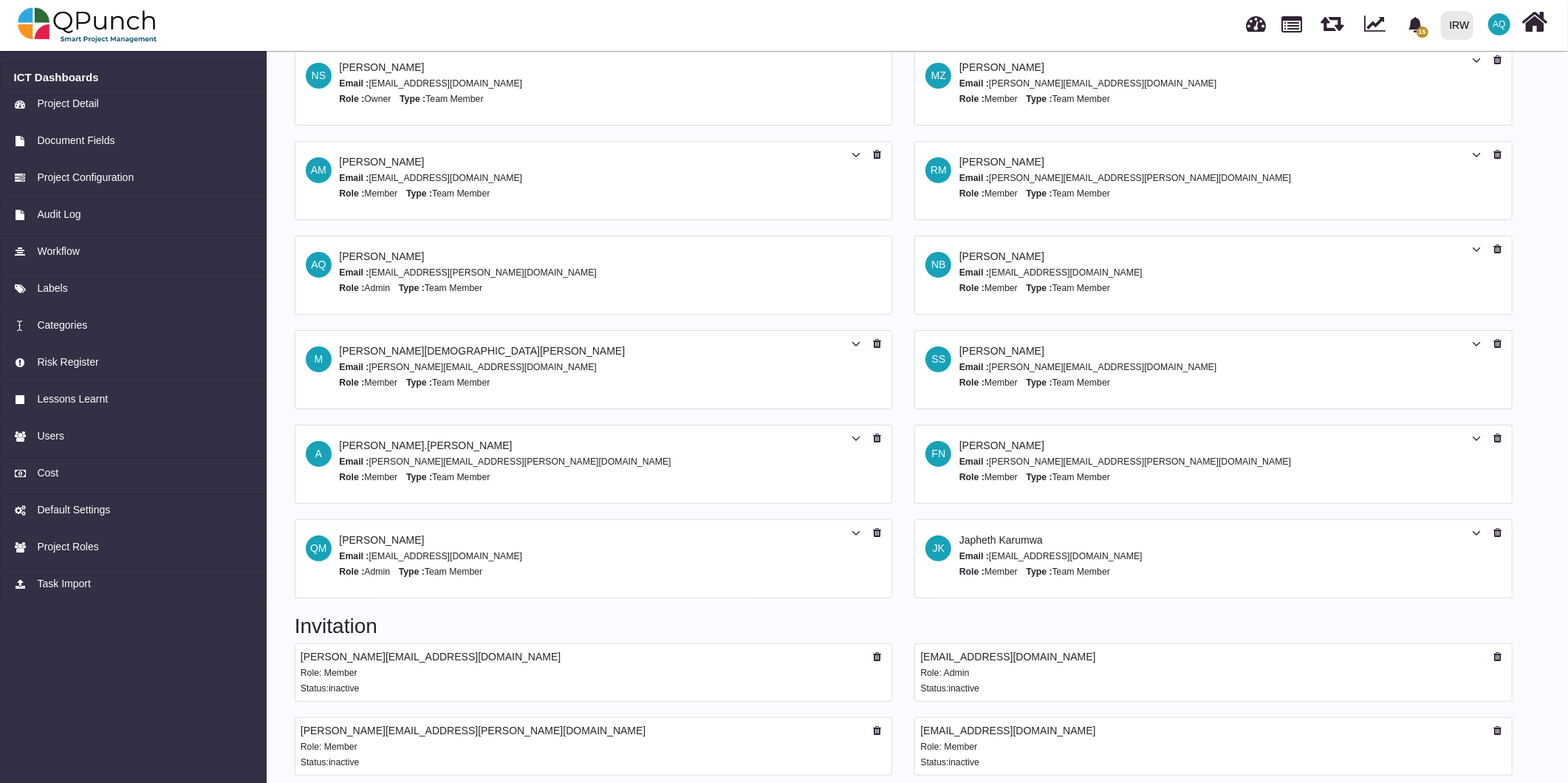
scroll to position [78, 0]
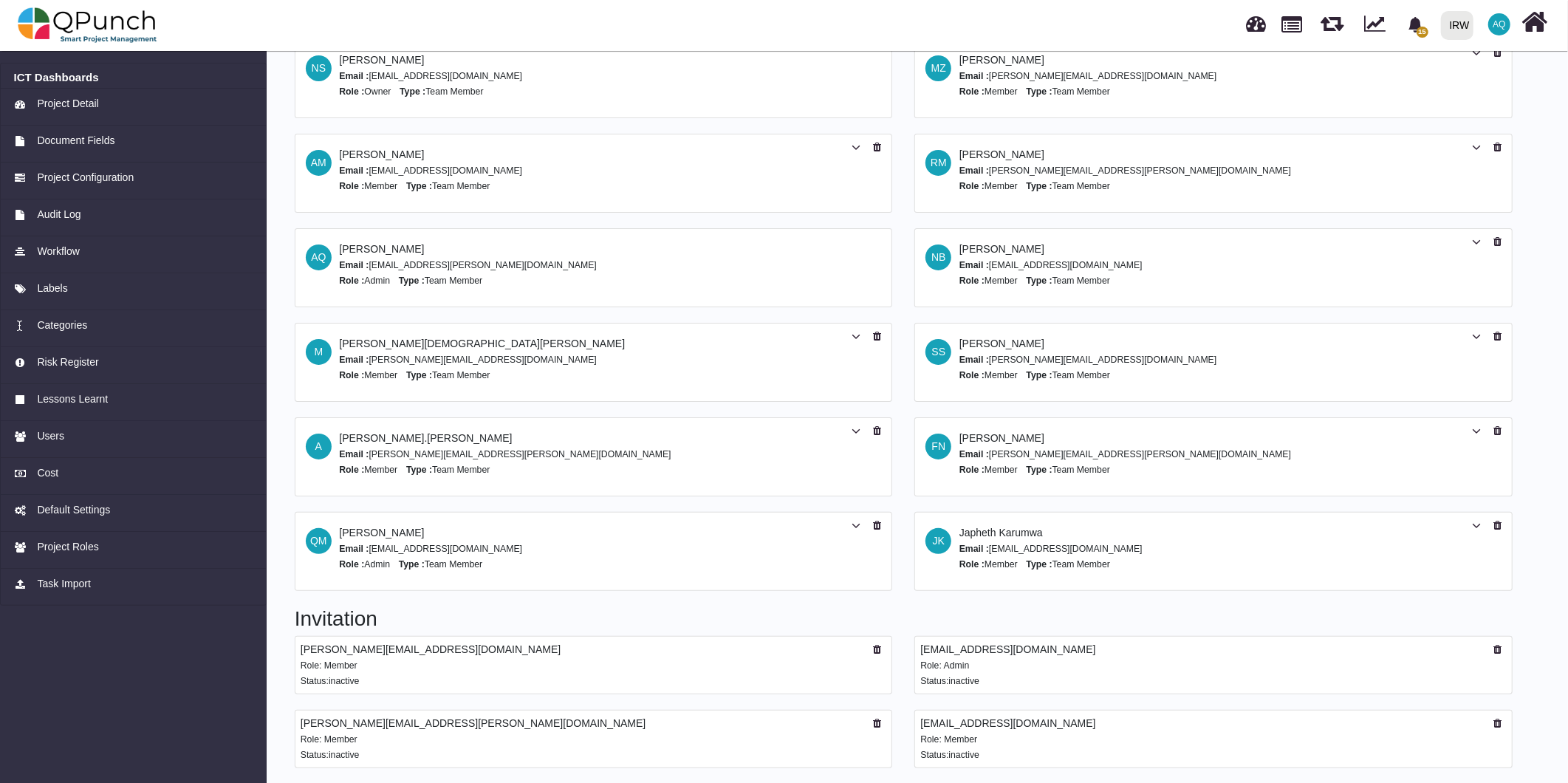
click at [1497, 650] on icon at bounding box center [1497, 648] width 8 height 10
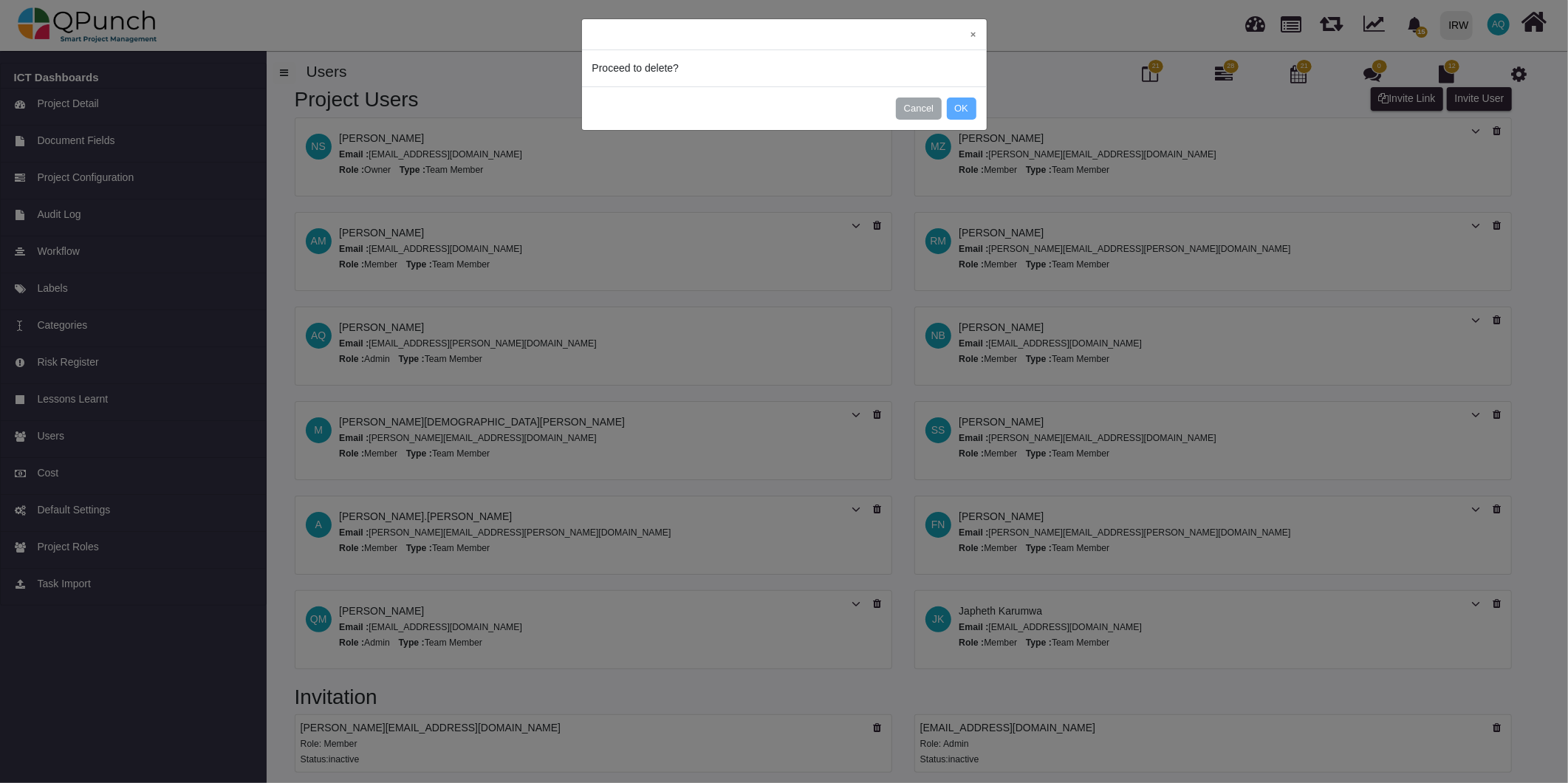
scroll to position [0, 0]
click at [973, 105] on button "OK" at bounding box center [961, 108] width 29 height 23
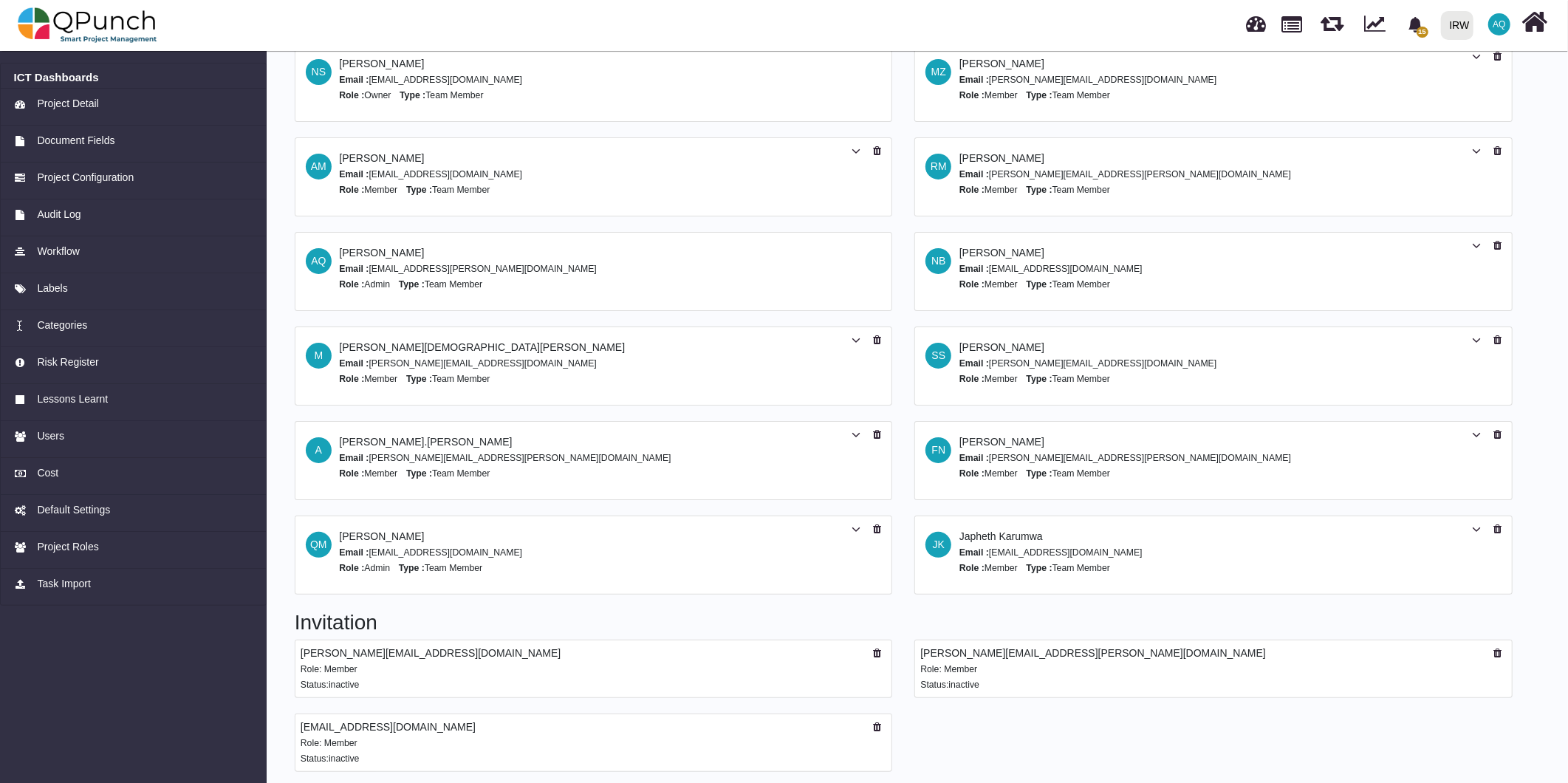
scroll to position [78, 0]
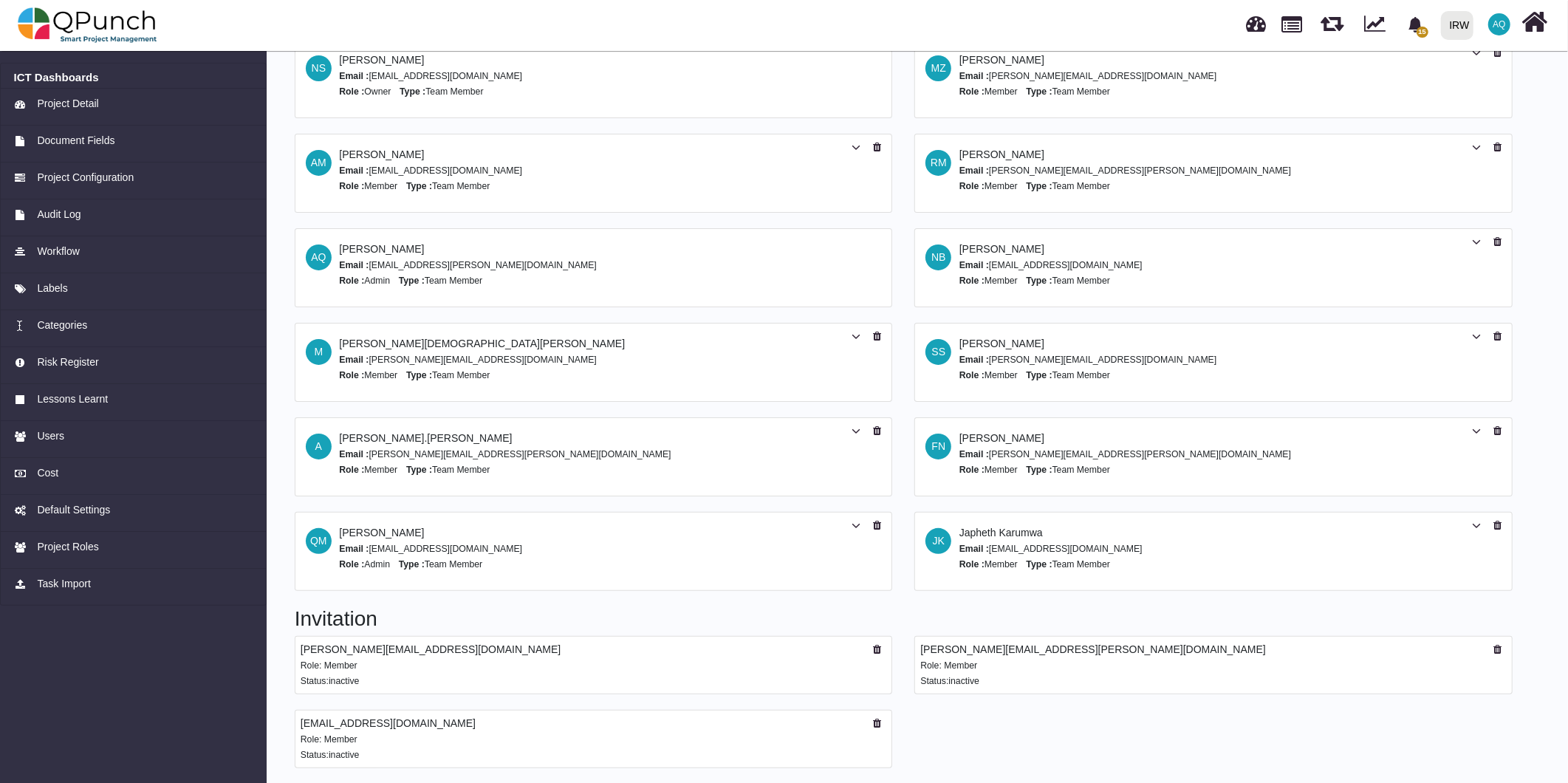
click at [877, 719] on icon at bounding box center [876, 723] width 8 height 10
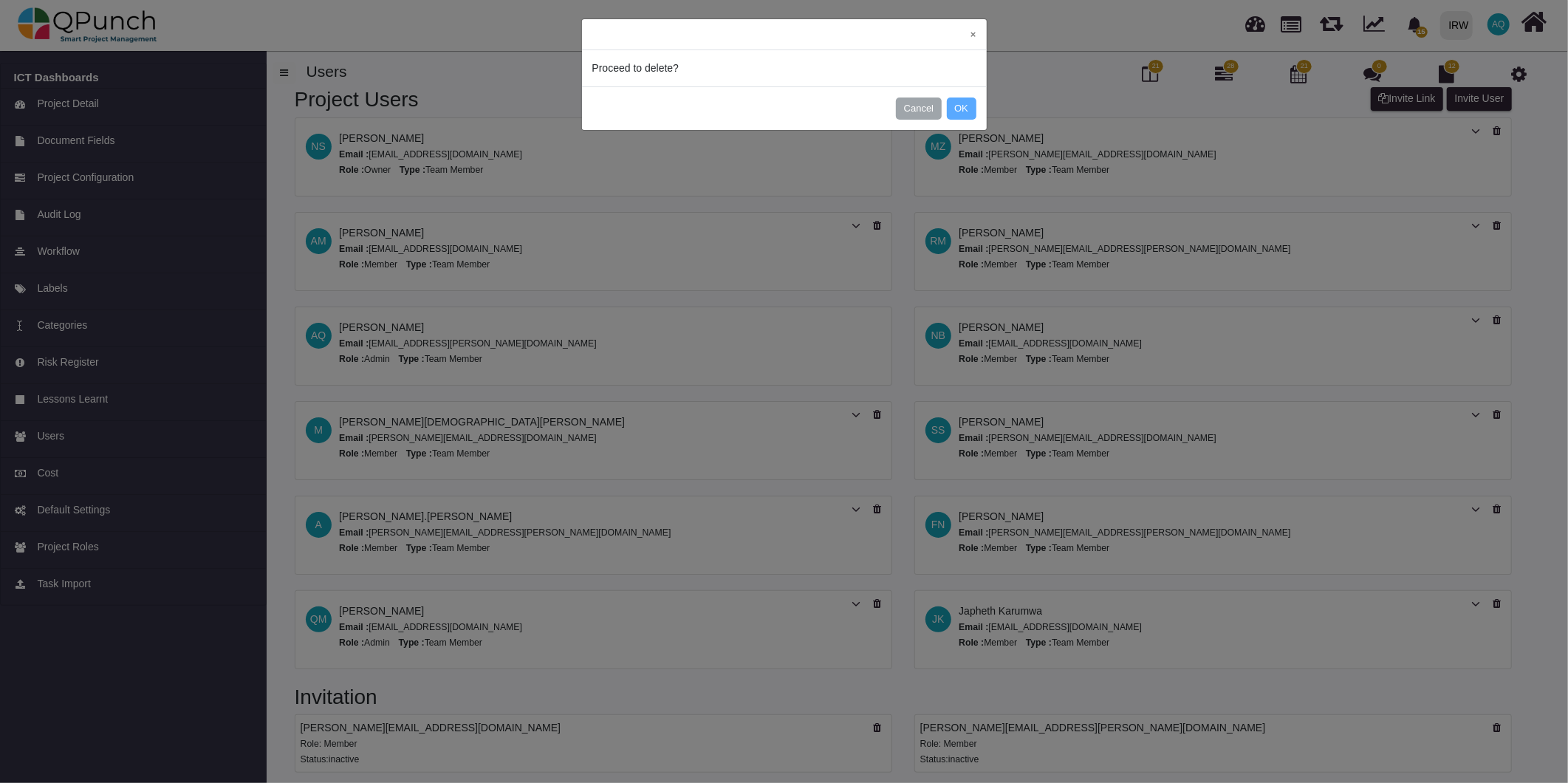
scroll to position [0, 0]
click at [970, 101] on button "OK" at bounding box center [961, 108] width 29 height 23
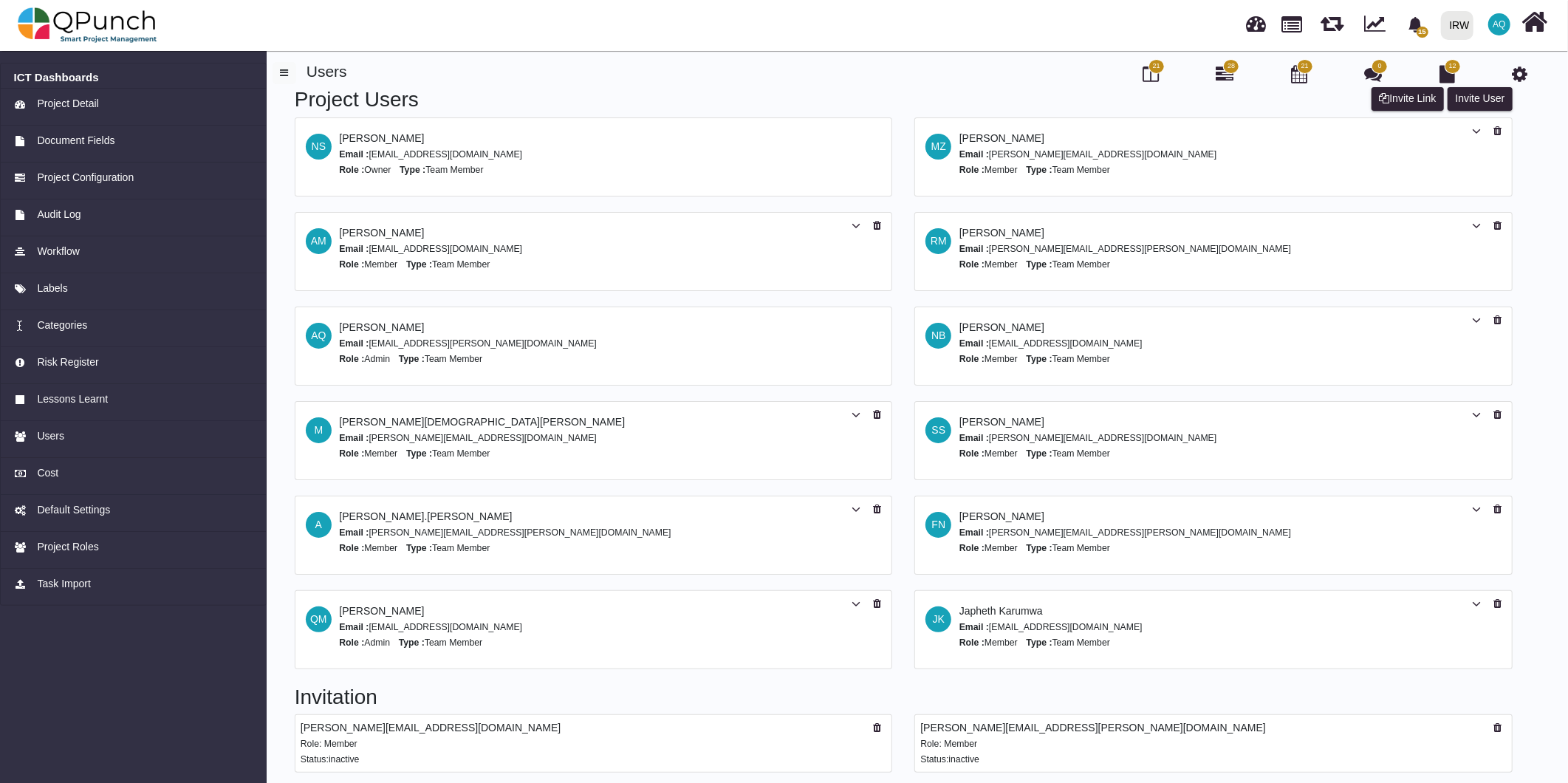
click at [914, 557] on div "FN Francis Ndichu Email : francis.ndichu@irworldwide.org Role : Member Type : T…" at bounding box center [1213, 535] width 598 height 79
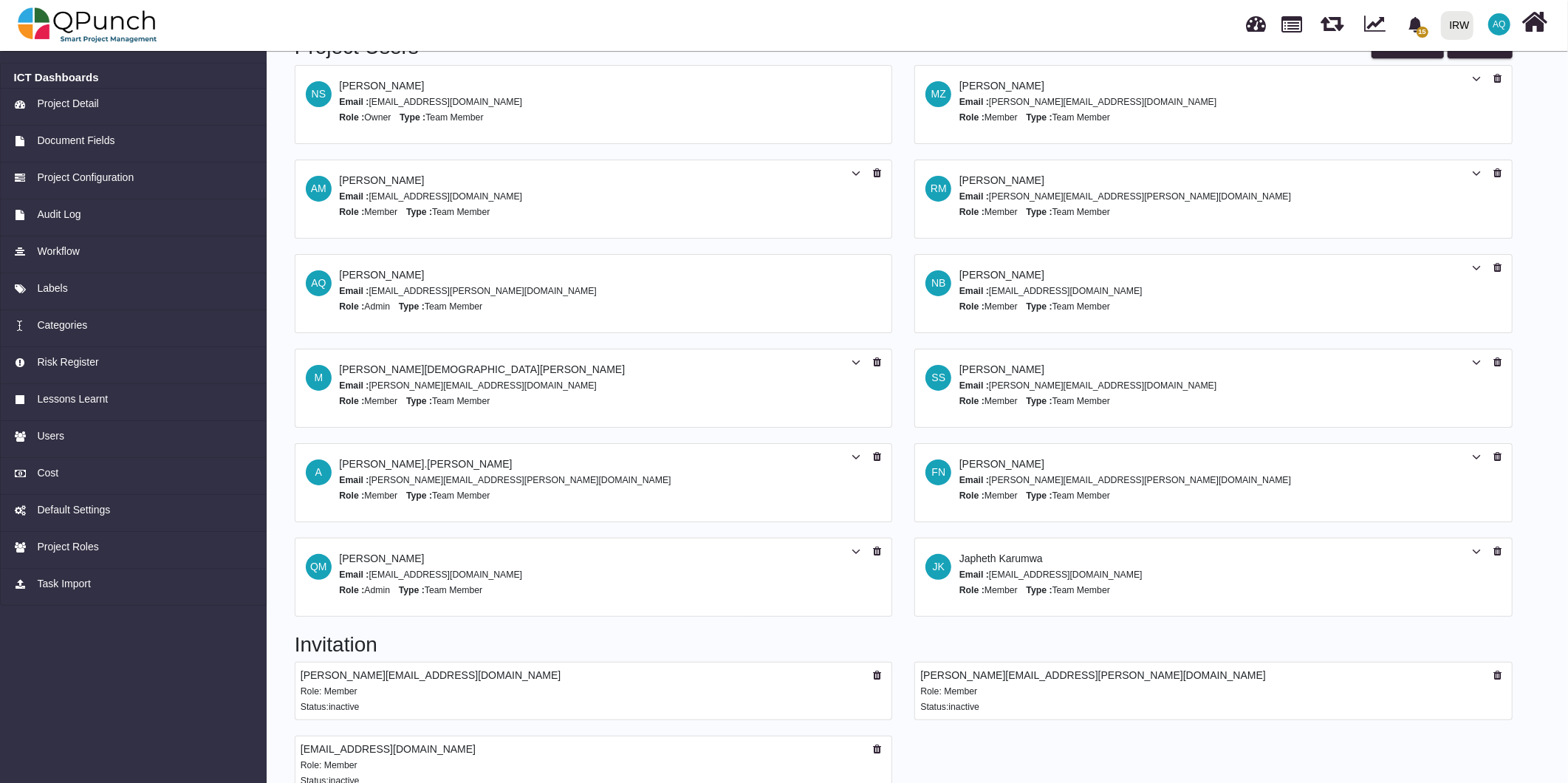
scroll to position [78, 0]
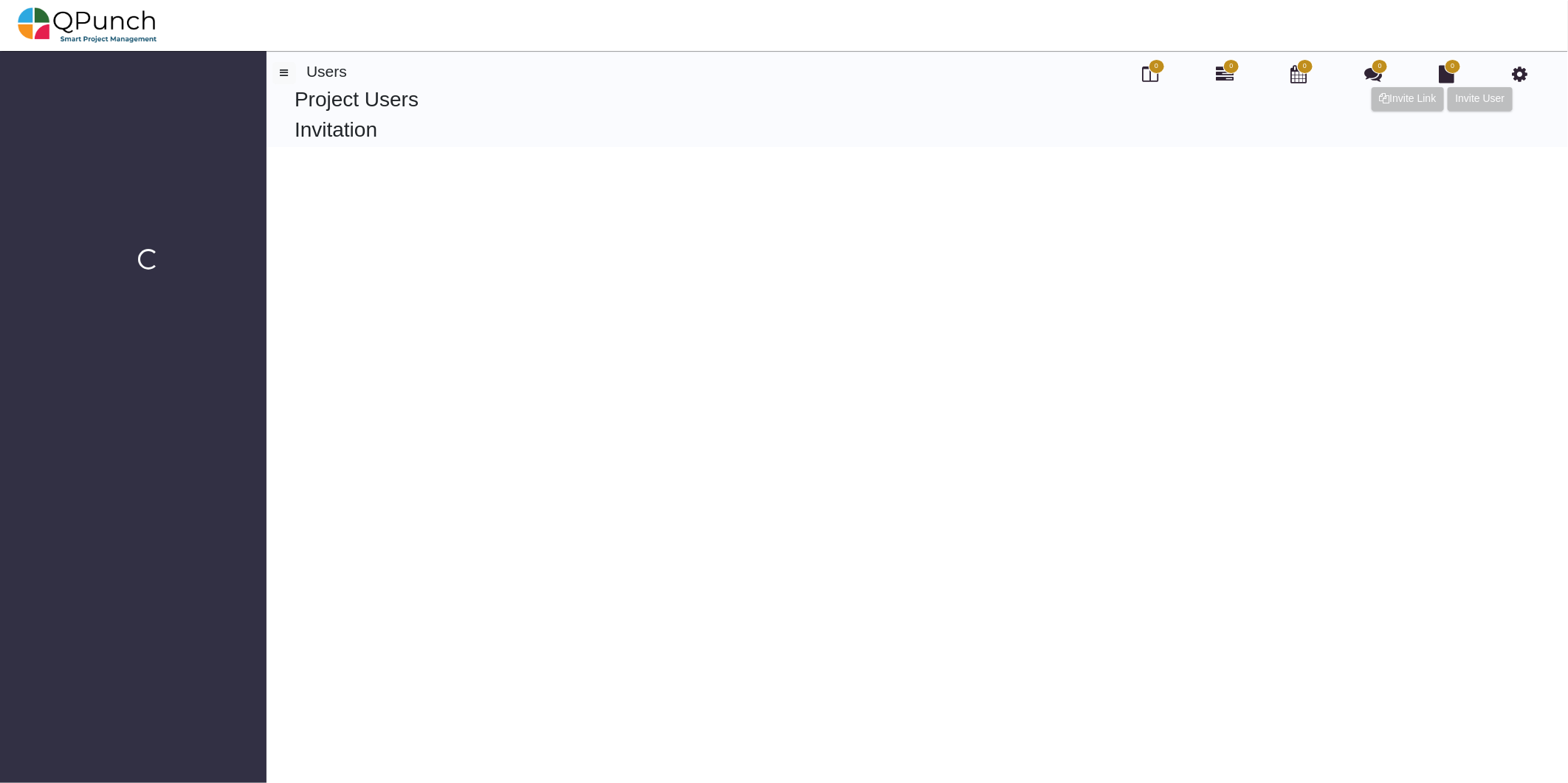
click at [913, 147] on html "Loading... 0 0 0 0 0 Users Project Users Invite User Invite Link Invitation" at bounding box center [784, 73] width 1568 height 147
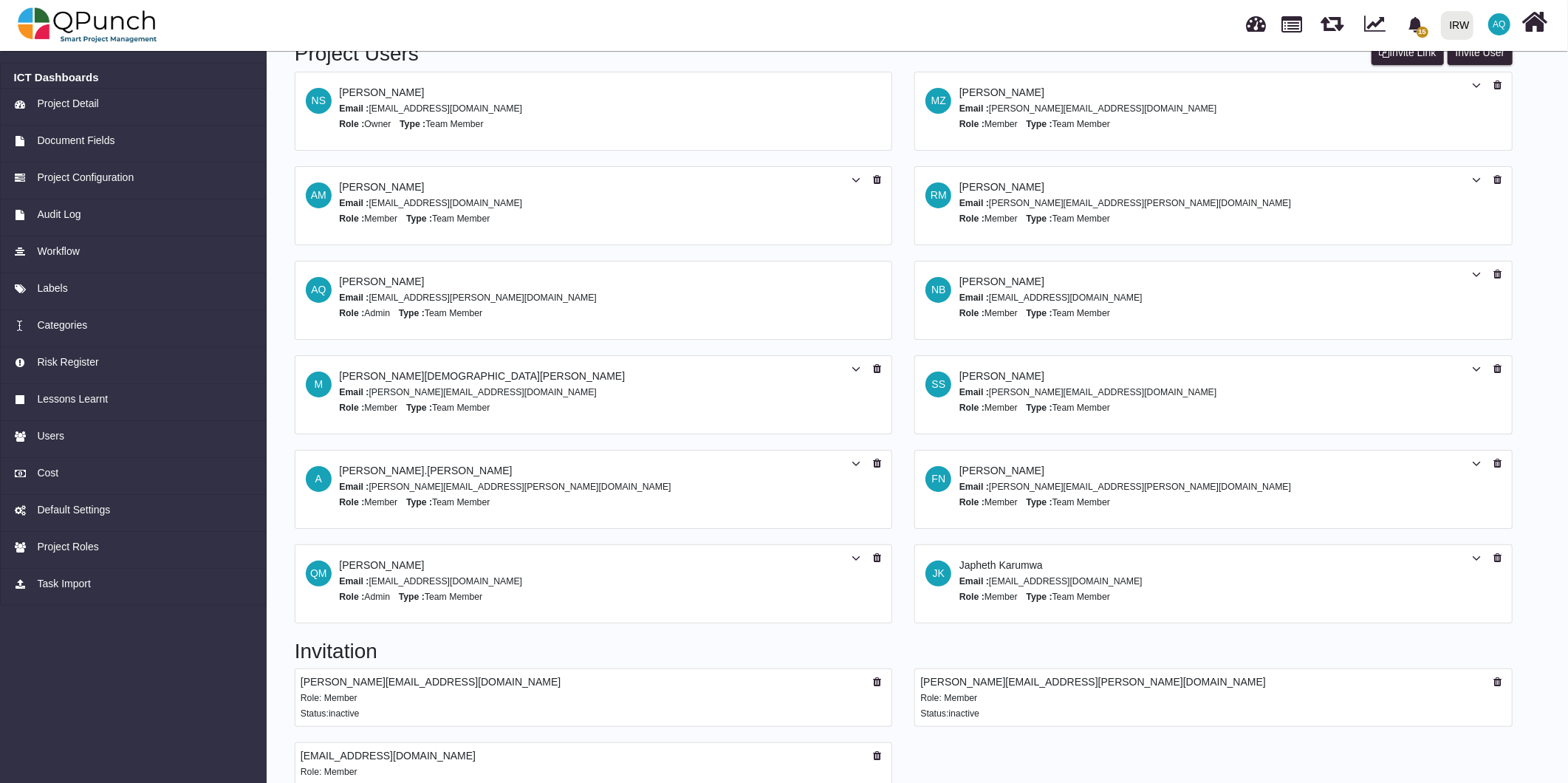
scroll to position [78, 0]
